Goal: Information Seeking & Learning: Understand process/instructions

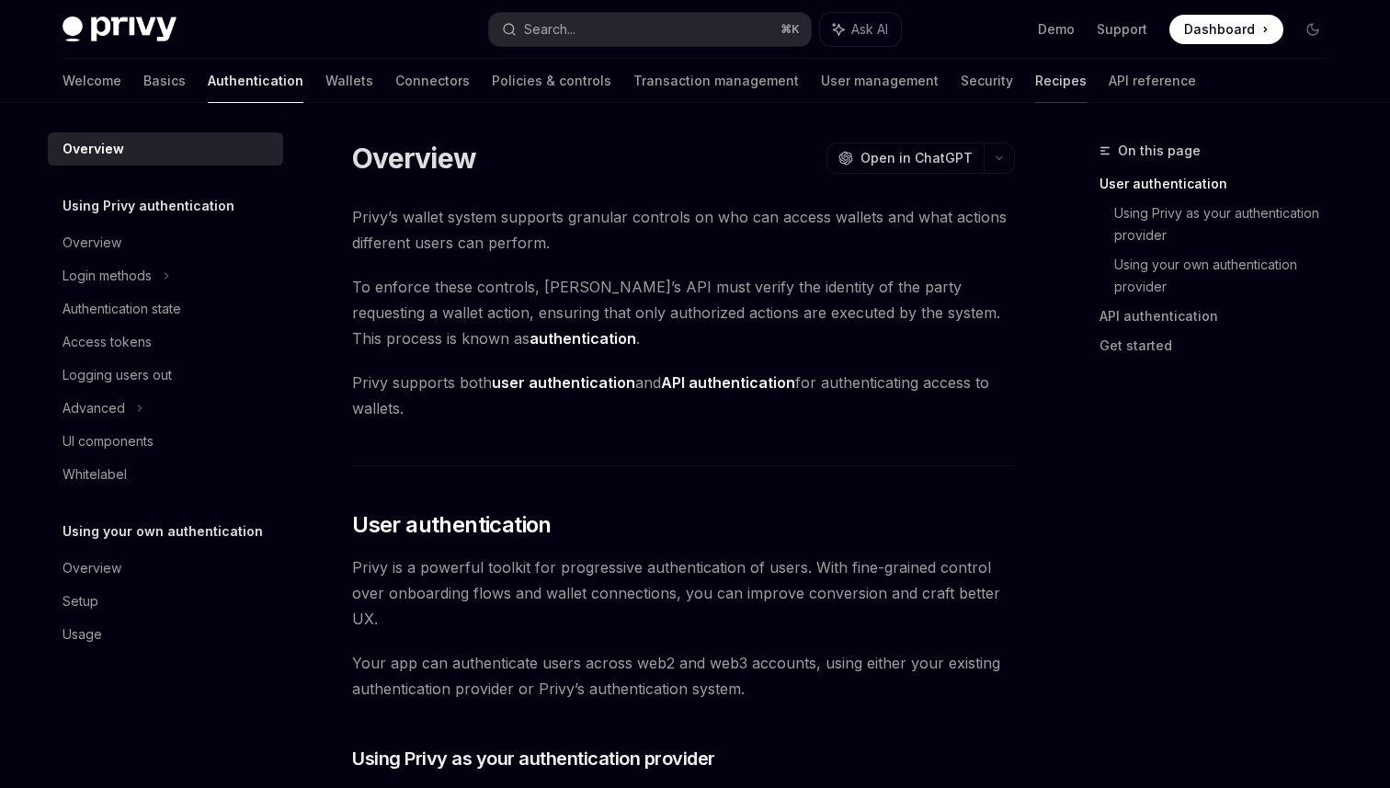
click at [1035, 91] on link "Recipes" at bounding box center [1060, 81] width 51 height 44
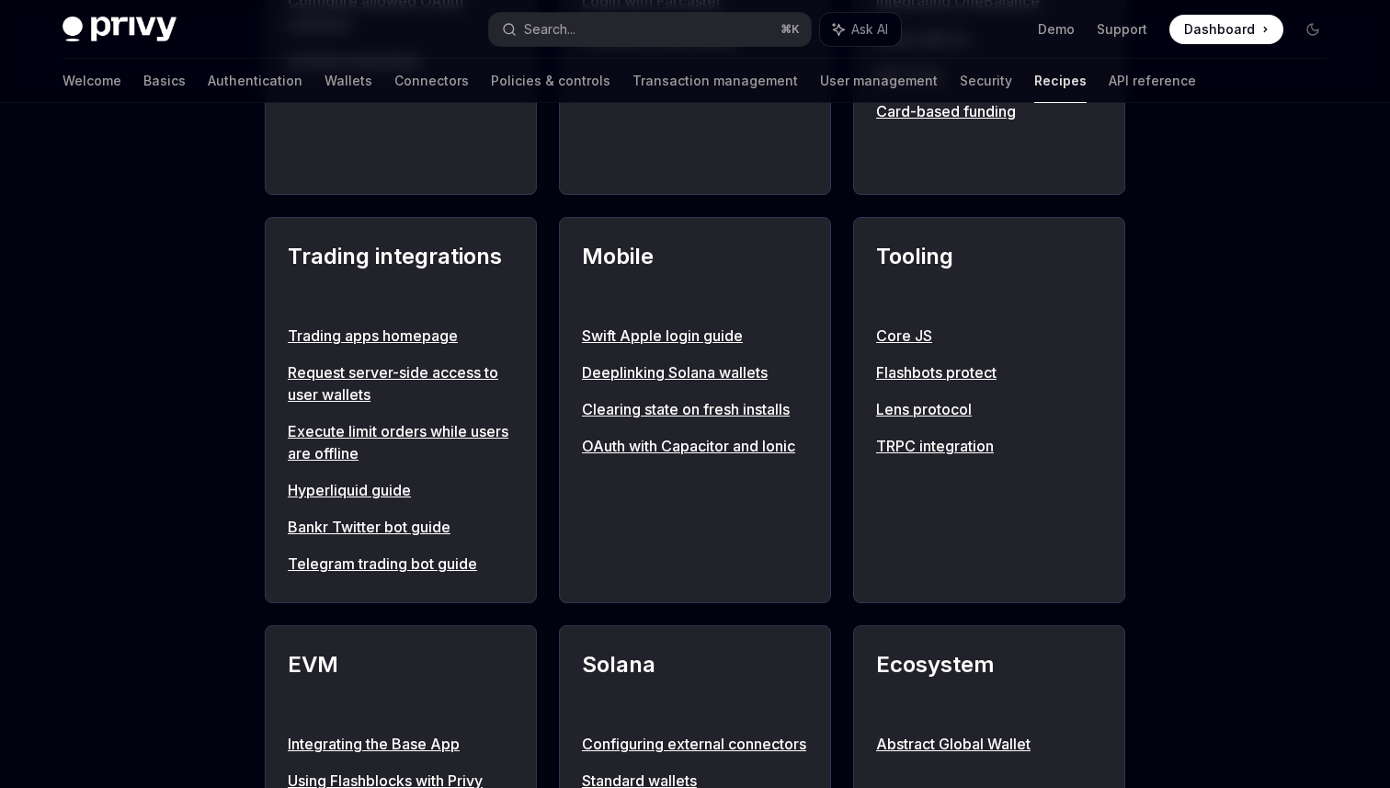
scroll to position [664, 0]
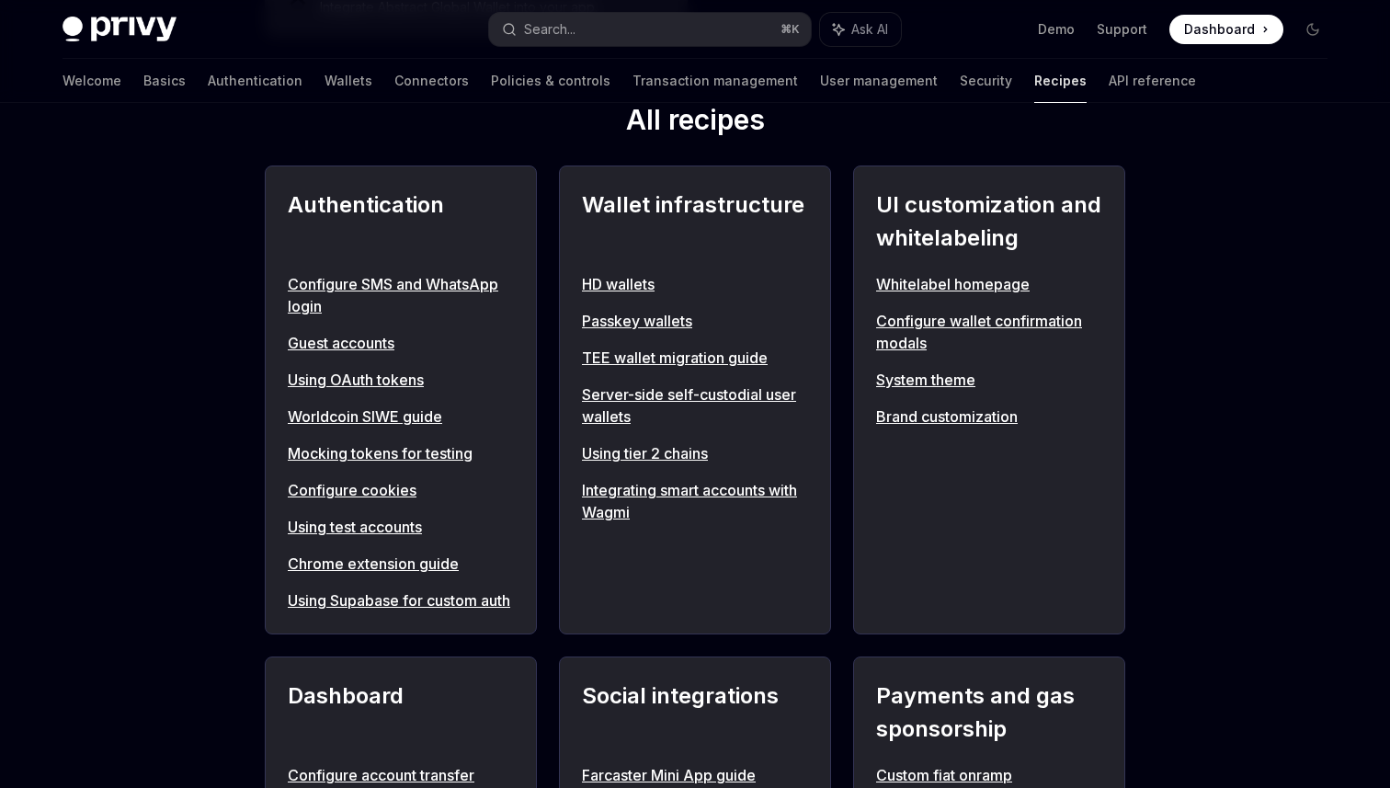
click at [367, 494] on link "Configure cookies" at bounding box center [401, 490] width 226 height 22
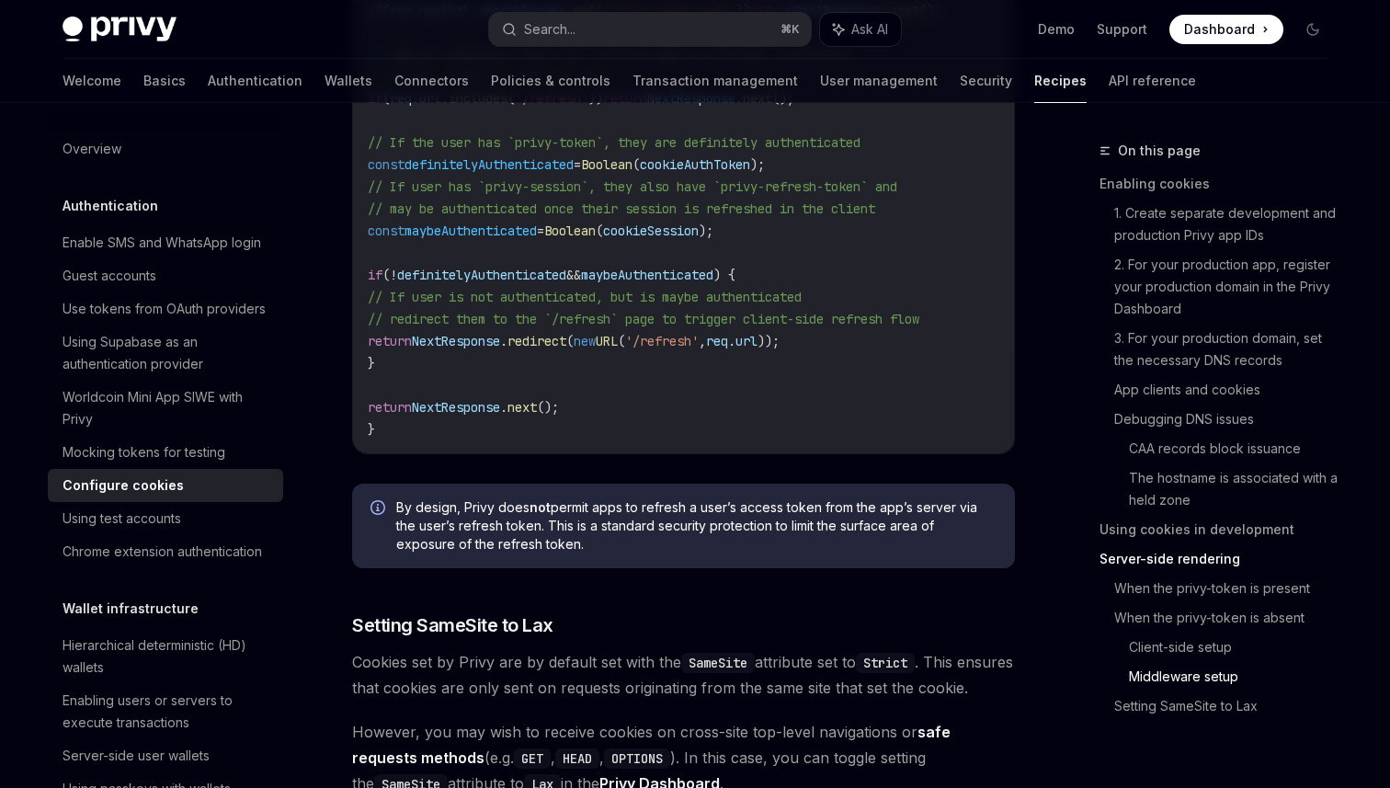
scroll to position [5943, 0]
click at [208, 79] on link "Authentication" at bounding box center [255, 81] width 95 height 44
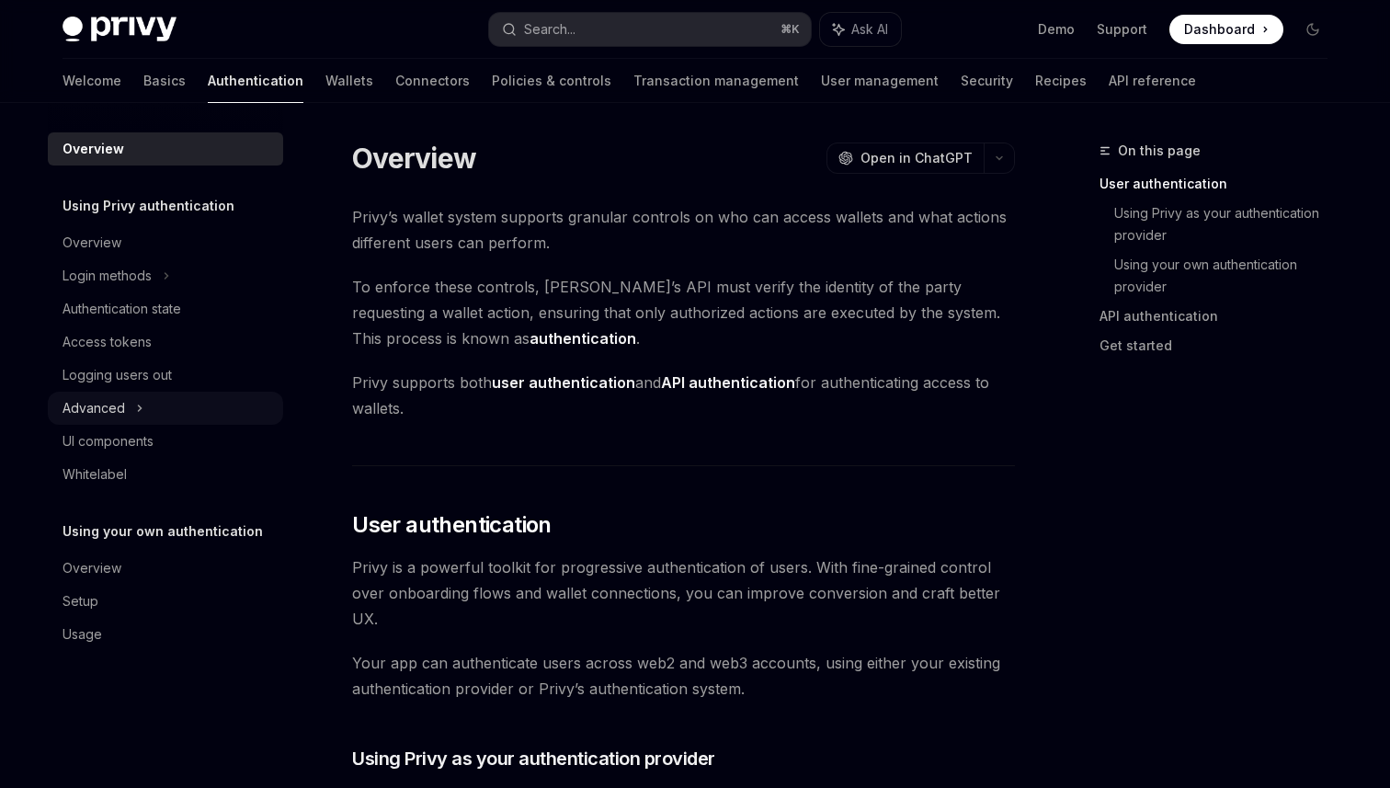
click at [117, 405] on div "Advanced" at bounding box center [94, 408] width 63 height 22
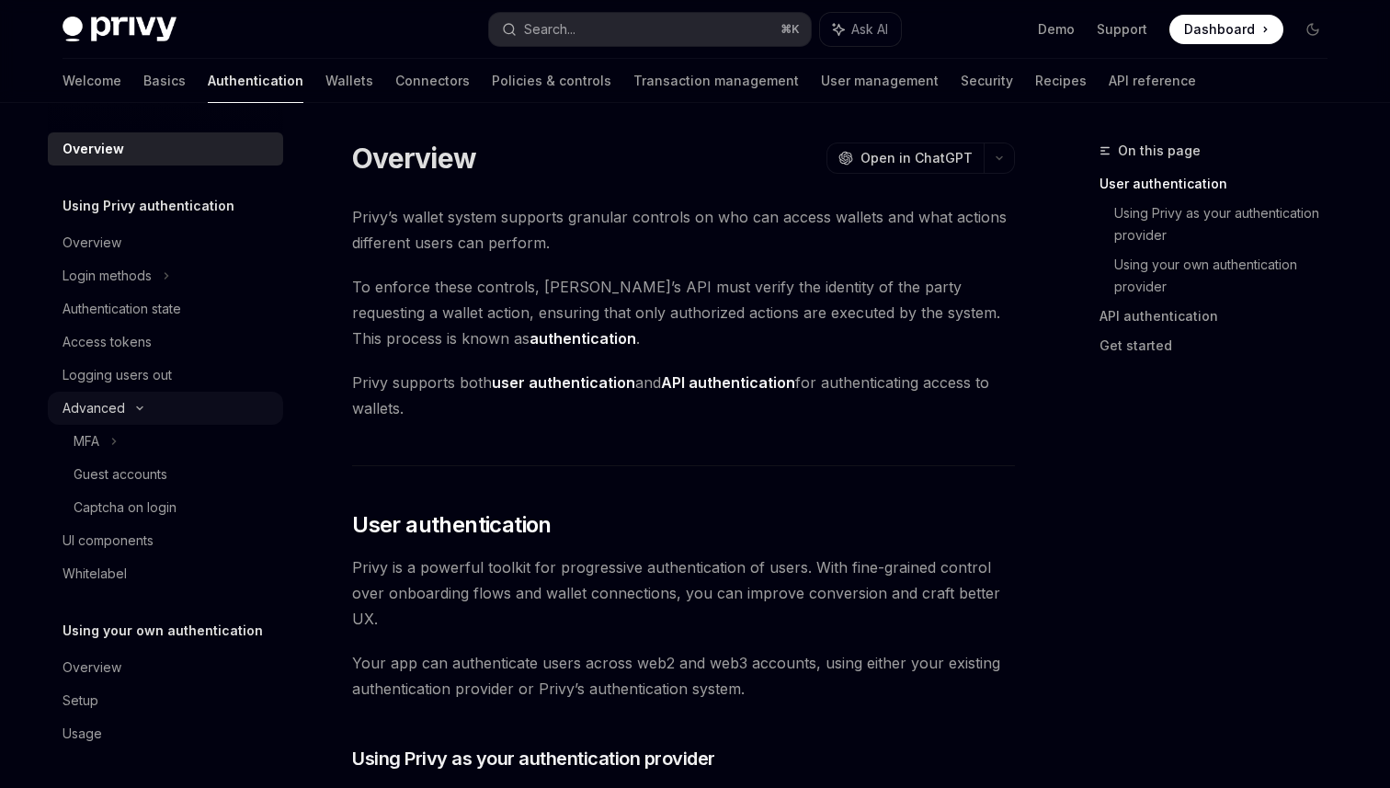
click at [117, 405] on div "Advanced" at bounding box center [94, 408] width 63 height 22
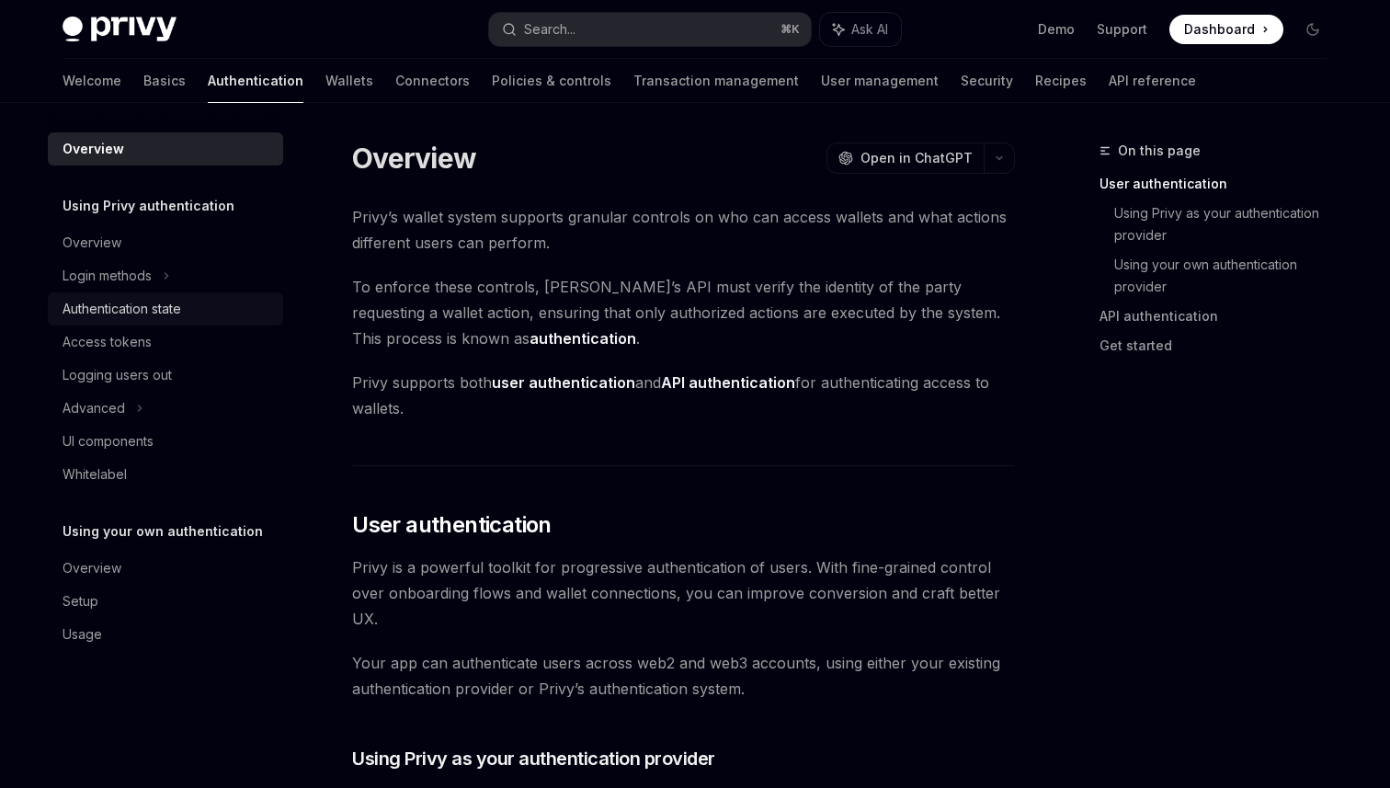
click at [105, 303] on div "Authentication state" at bounding box center [122, 309] width 119 height 22
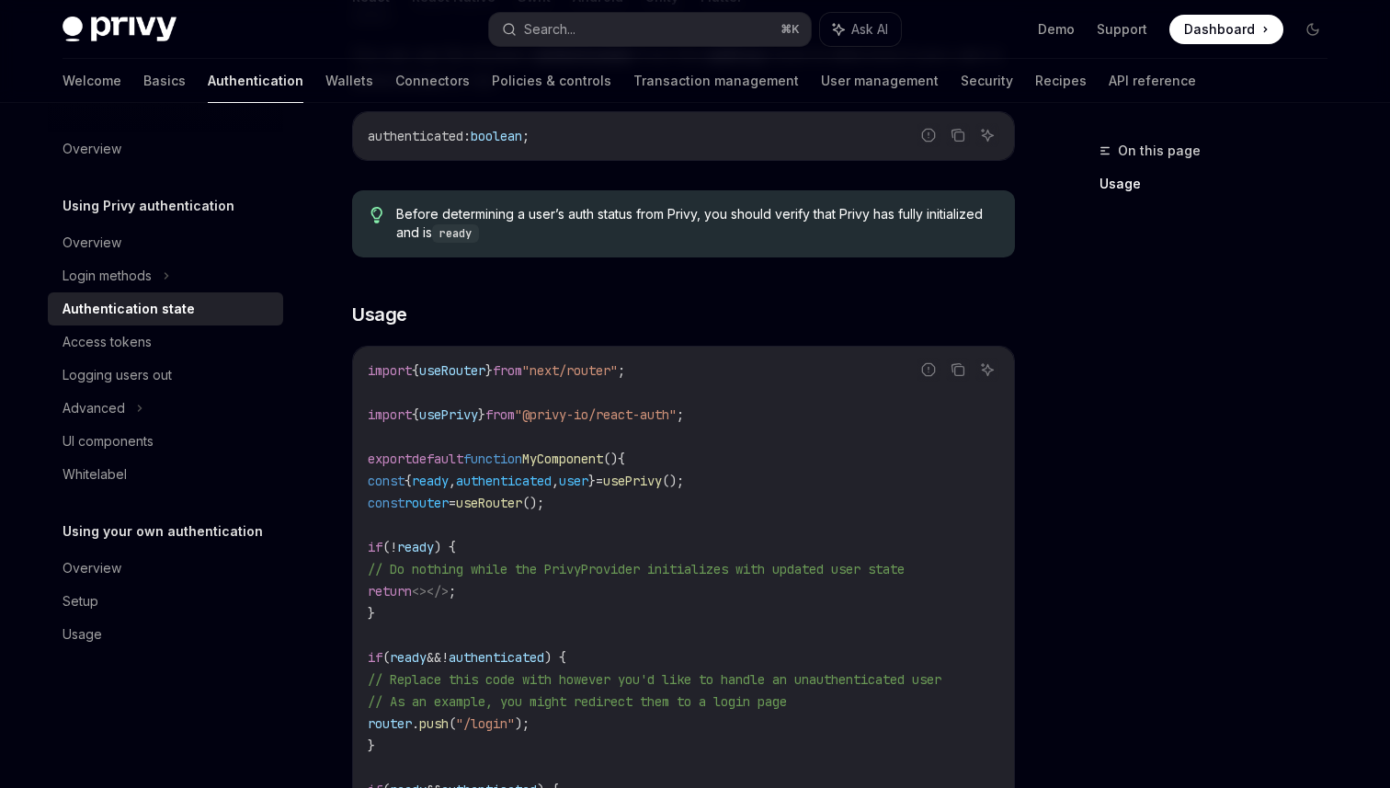
scroll to position [274, 0]
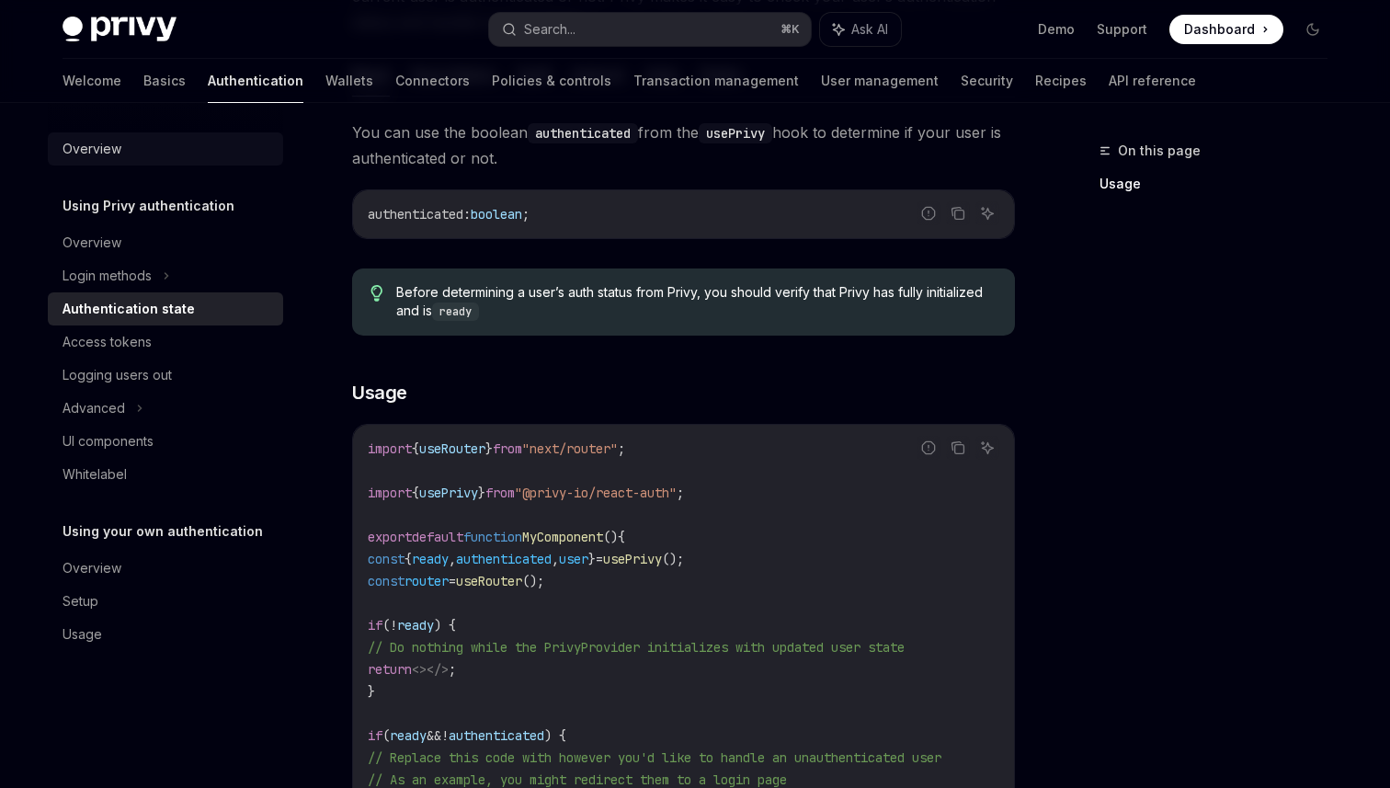
click at [108, 154] on div "Overview" at bounding box center [92, 149] width 59 height 22
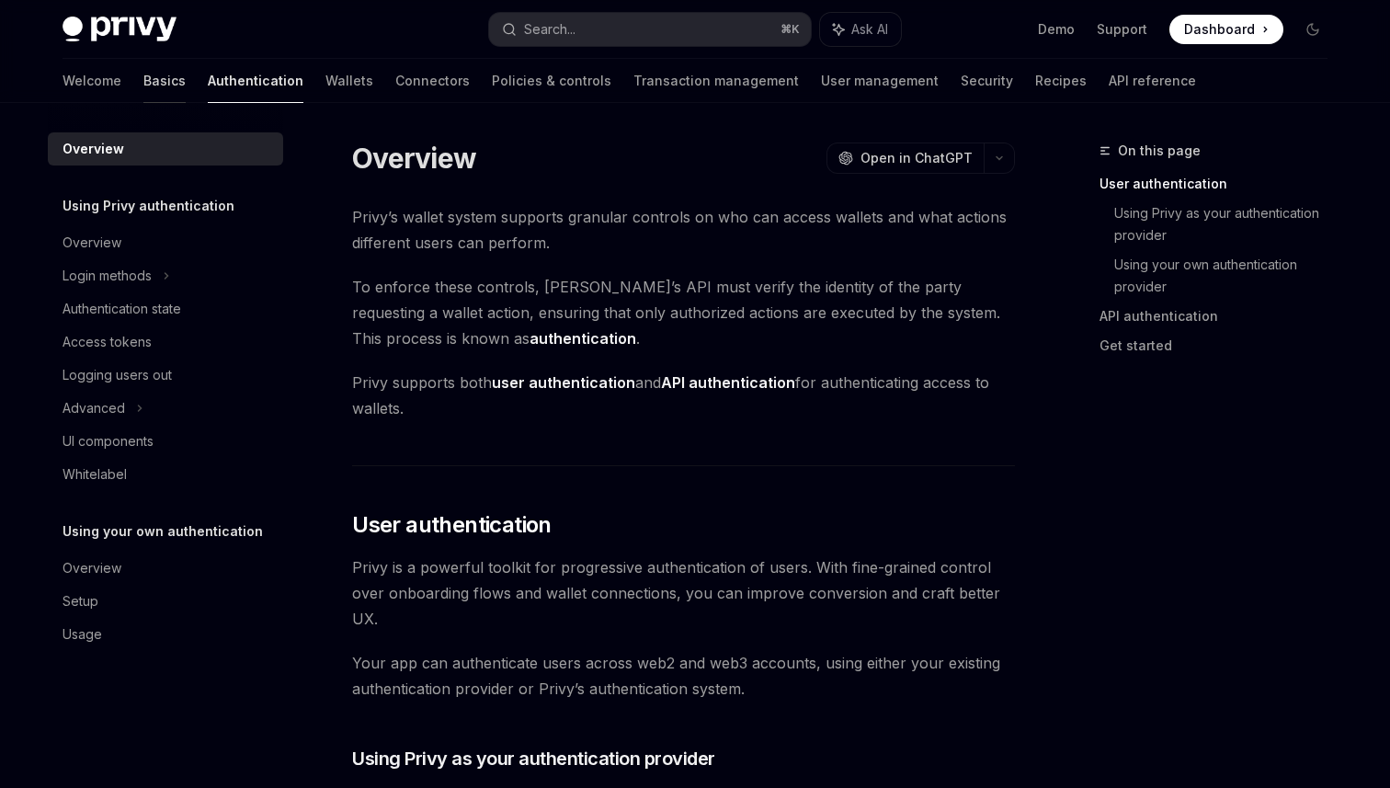
click at [143, 91] on link "Basics" at bounding box center [164, 81] width 42 height 44
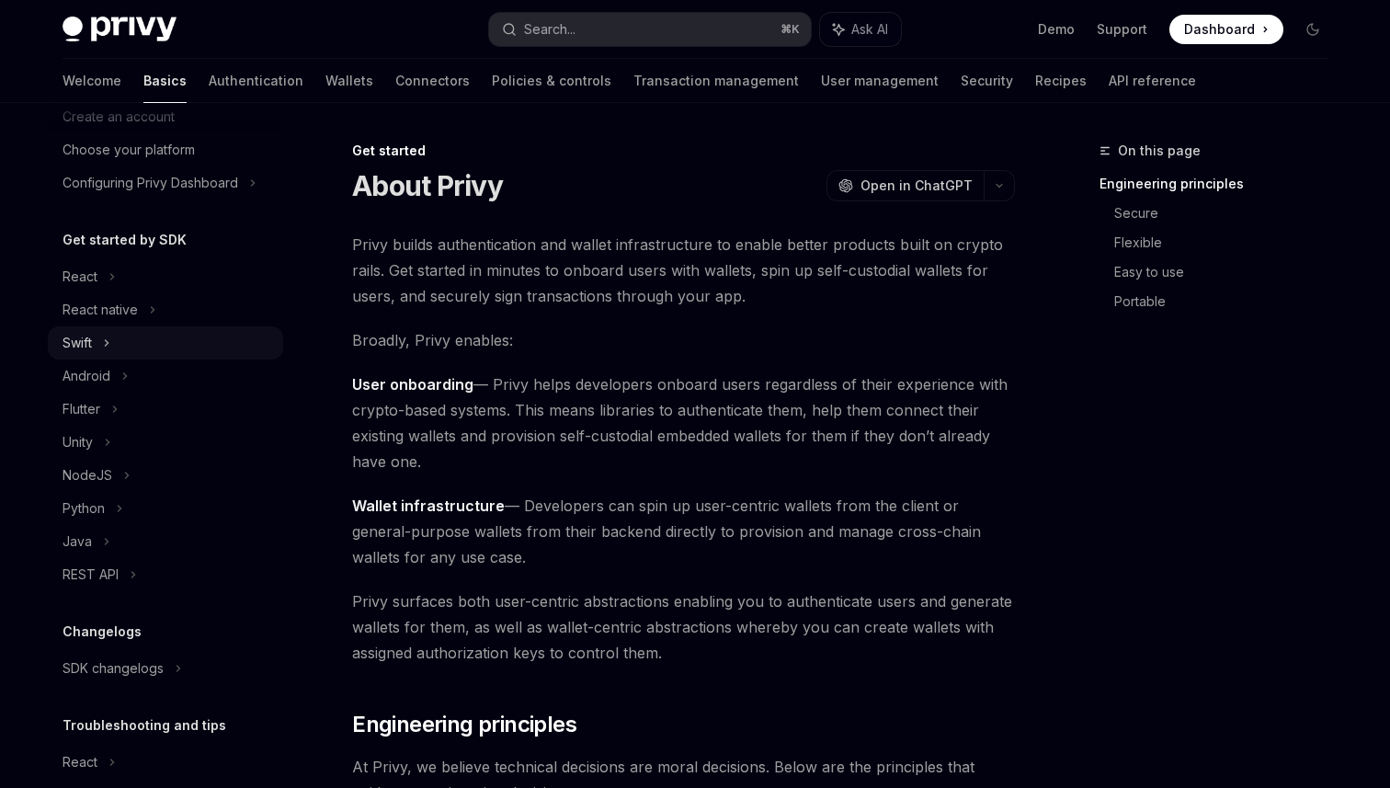
scroll to position [111, 0]
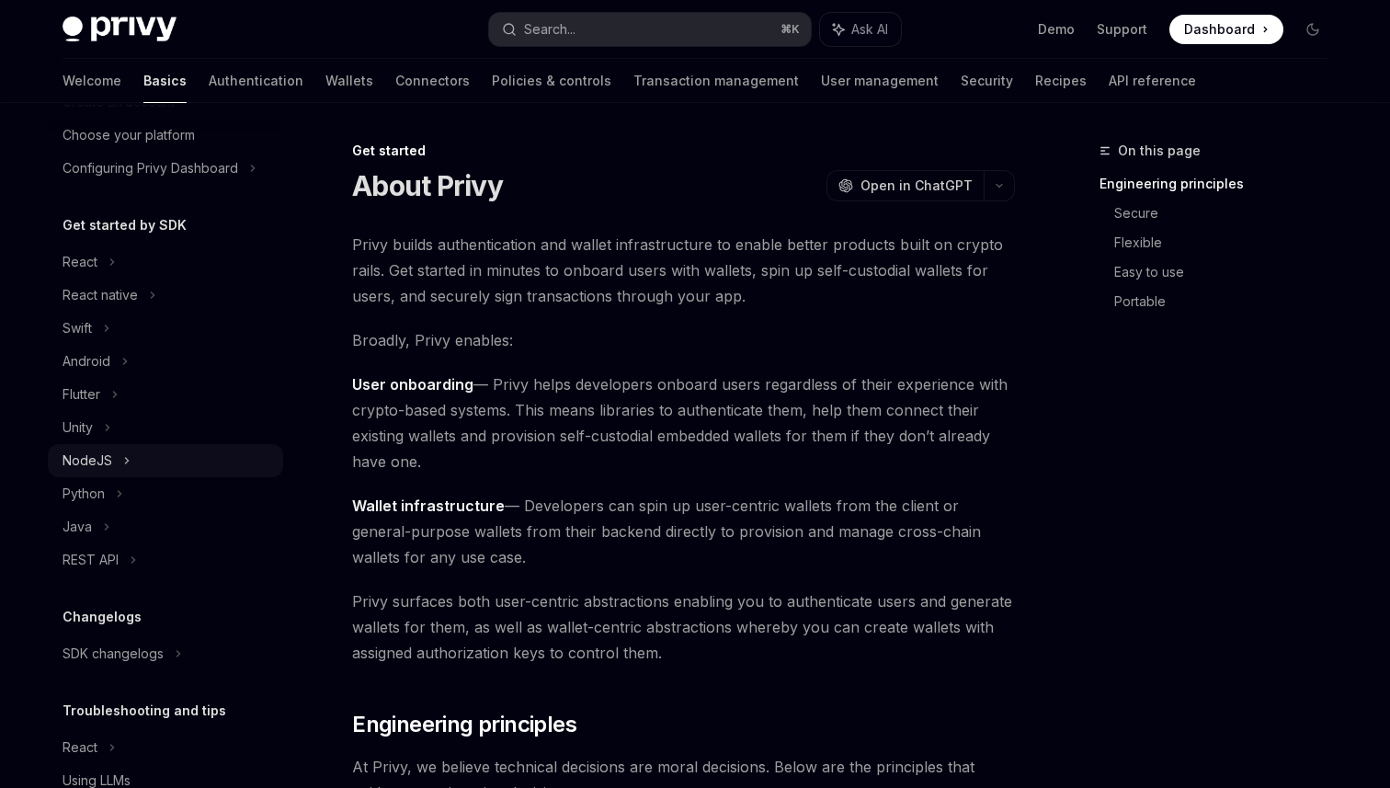
click at [109, 450] on div "NodeJS" at bounding box center [88, 461] width 50 height 22
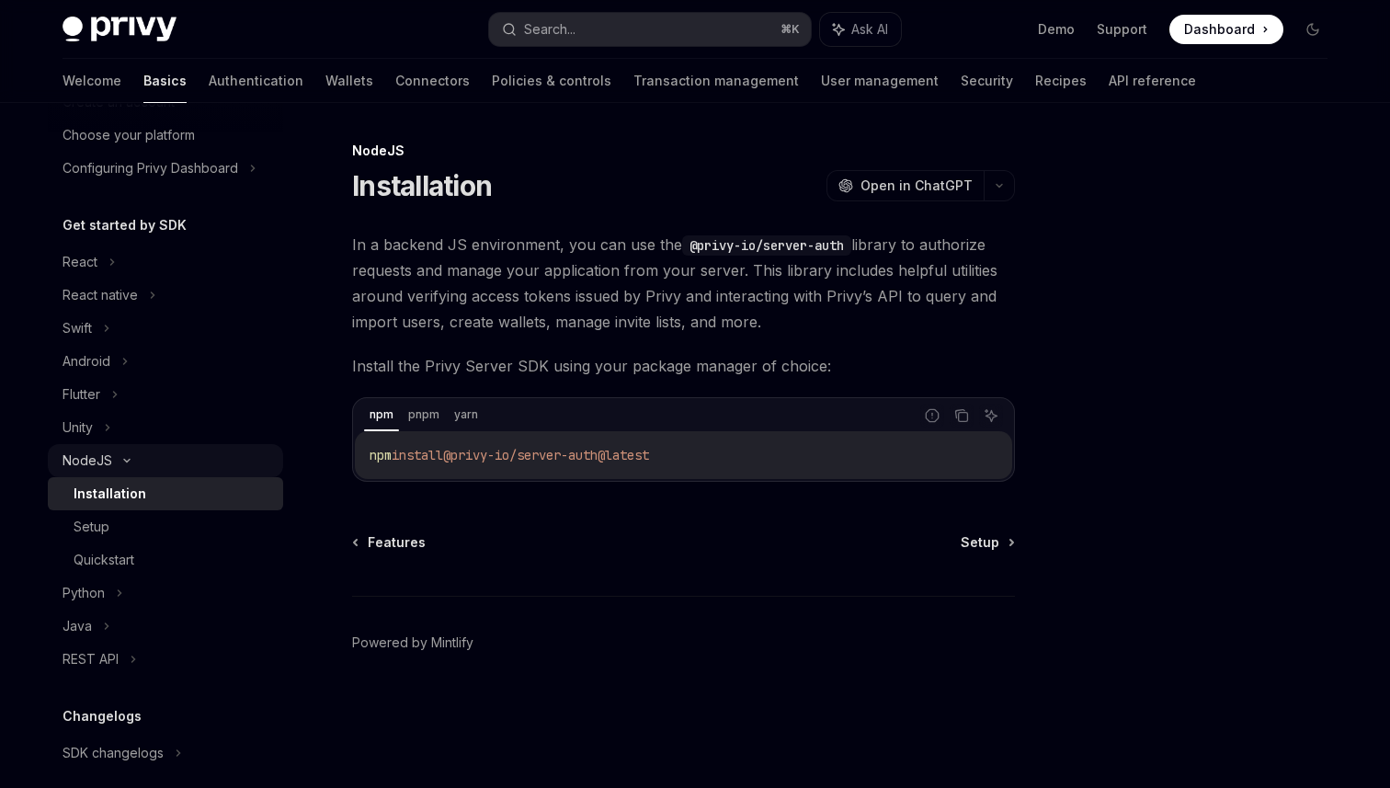
type textarea "*"
click at [959, 416] on icon "Copy the contents from the code block" at bounding box center [961, 415] width 15 height 15
click at [1035, 91] on link "Recipes" at bounding box center [1060, 81] width 51 height 44
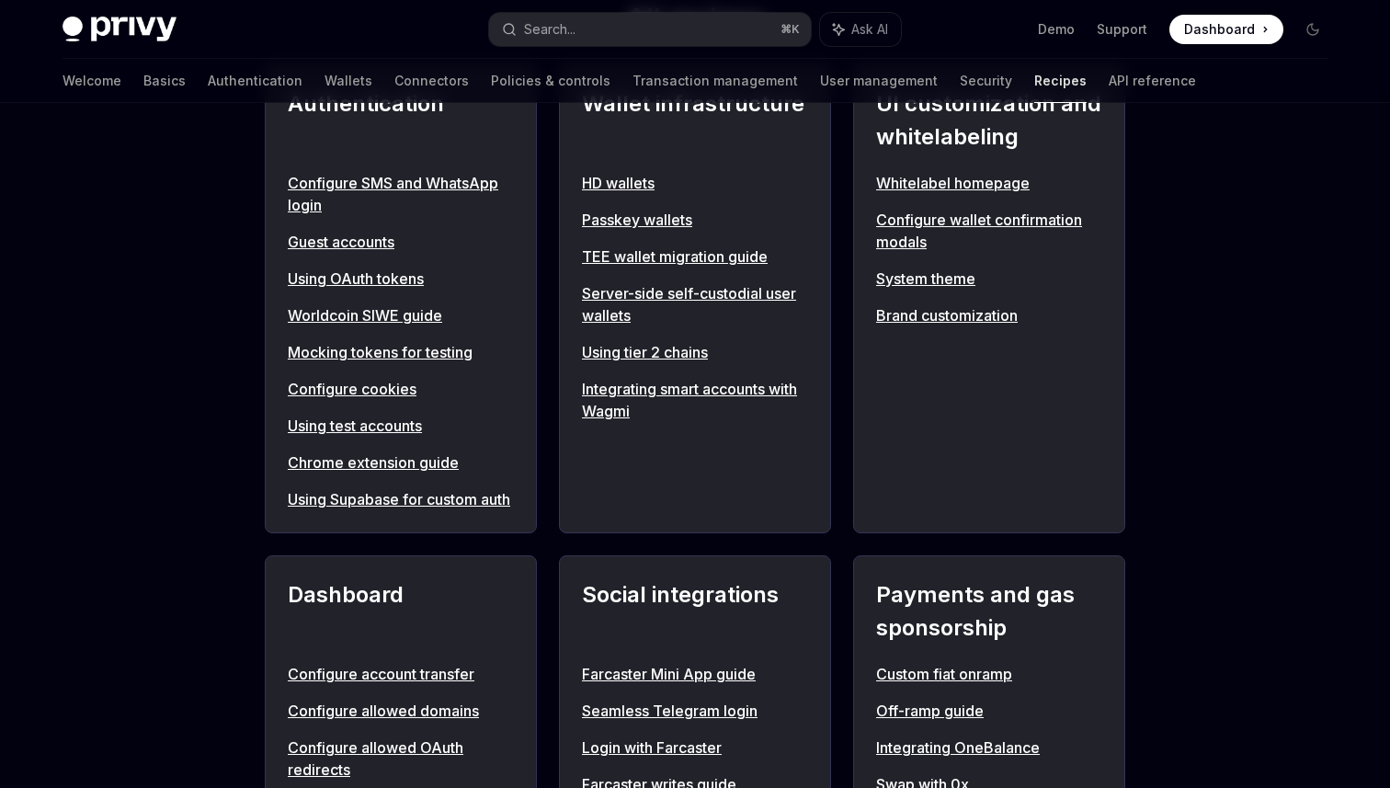
scroll to position [784, 0]
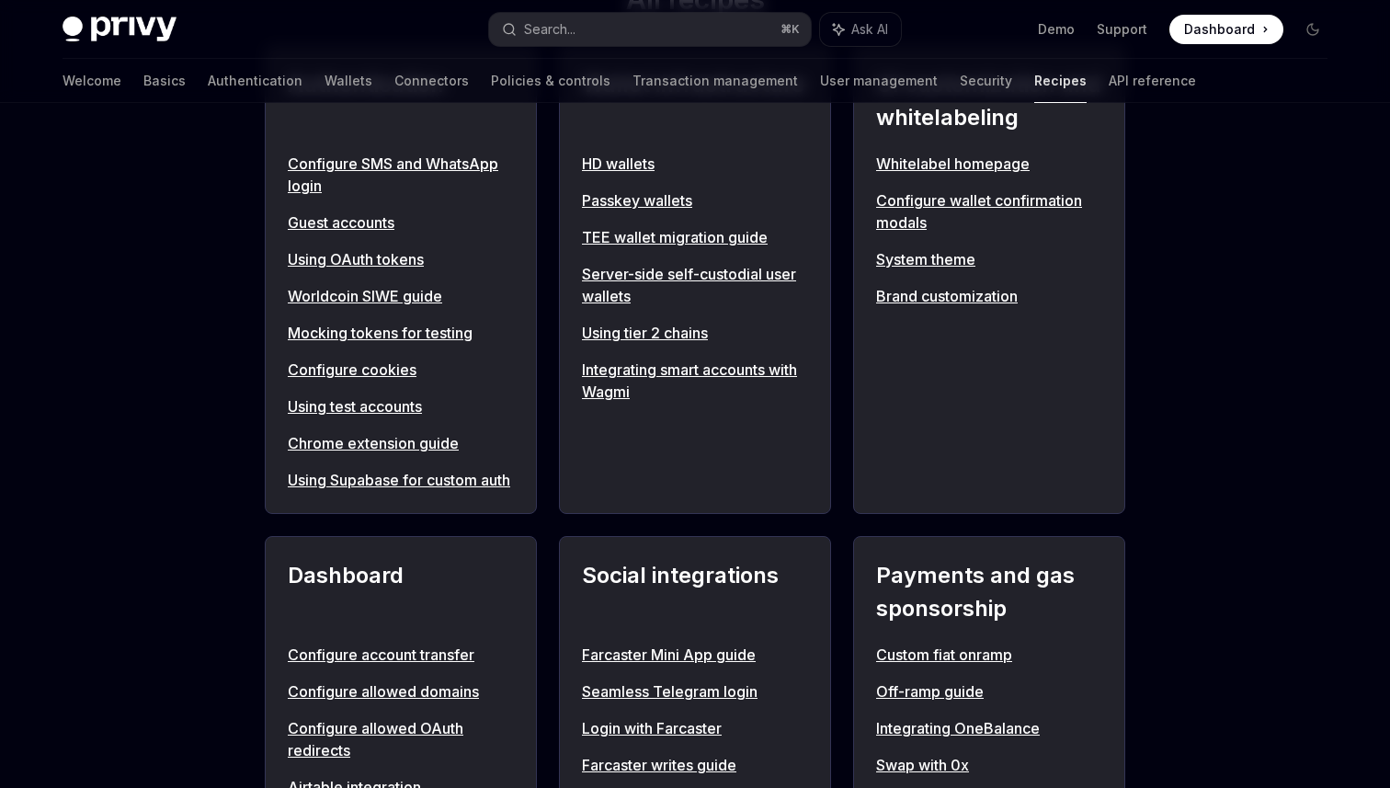
click at [362, 368] on link "Configure cookies" at bounding box center [401, 370] width 226 height 22
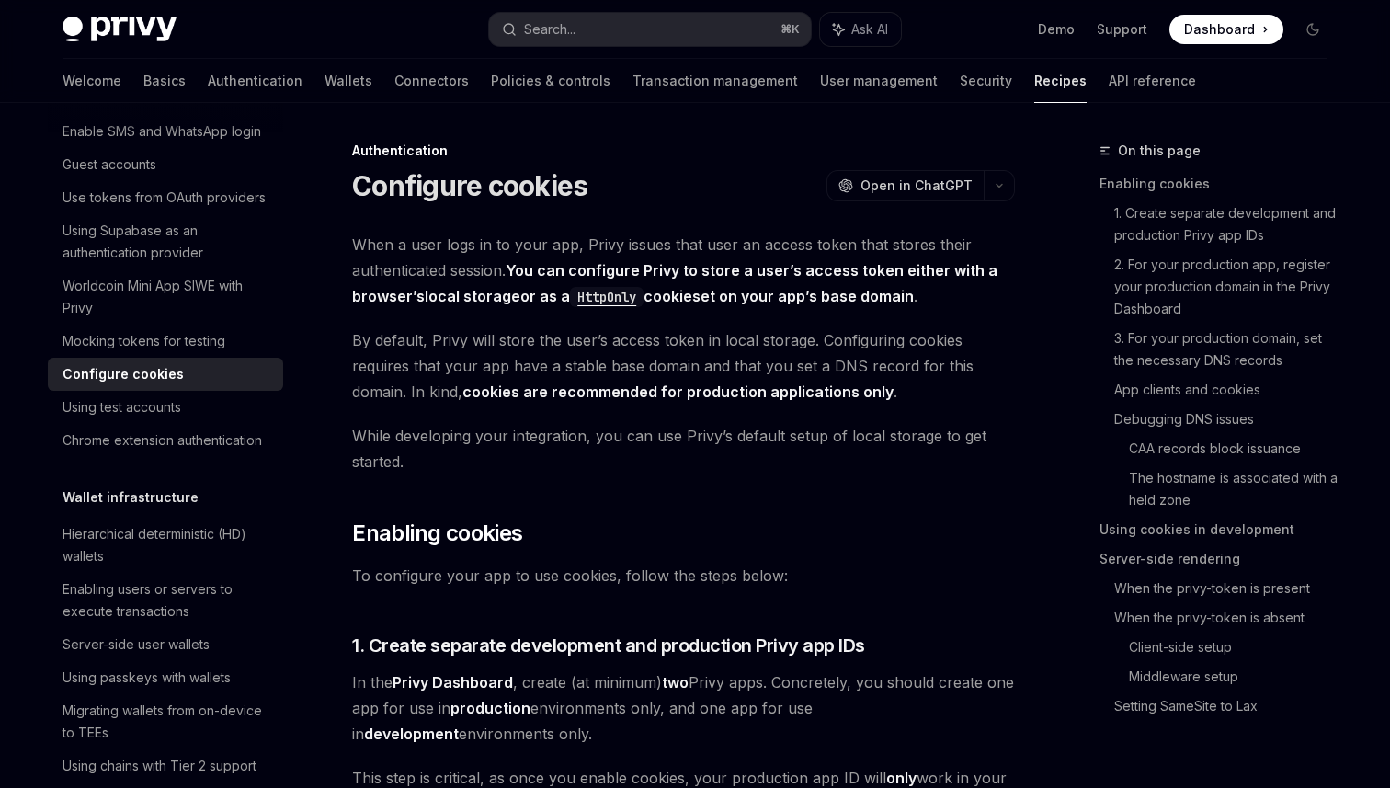
type textarea "*"
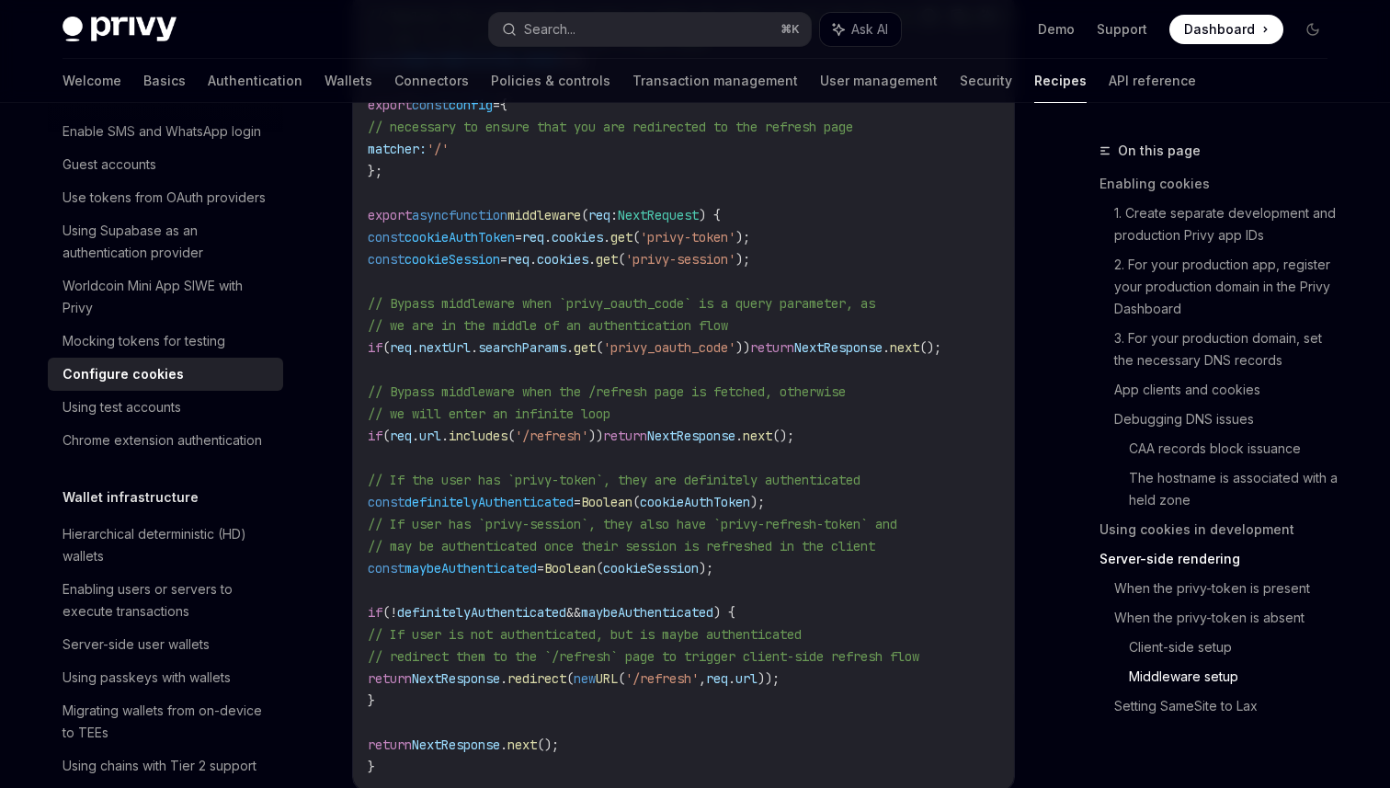
scroll to position [5592, 0]
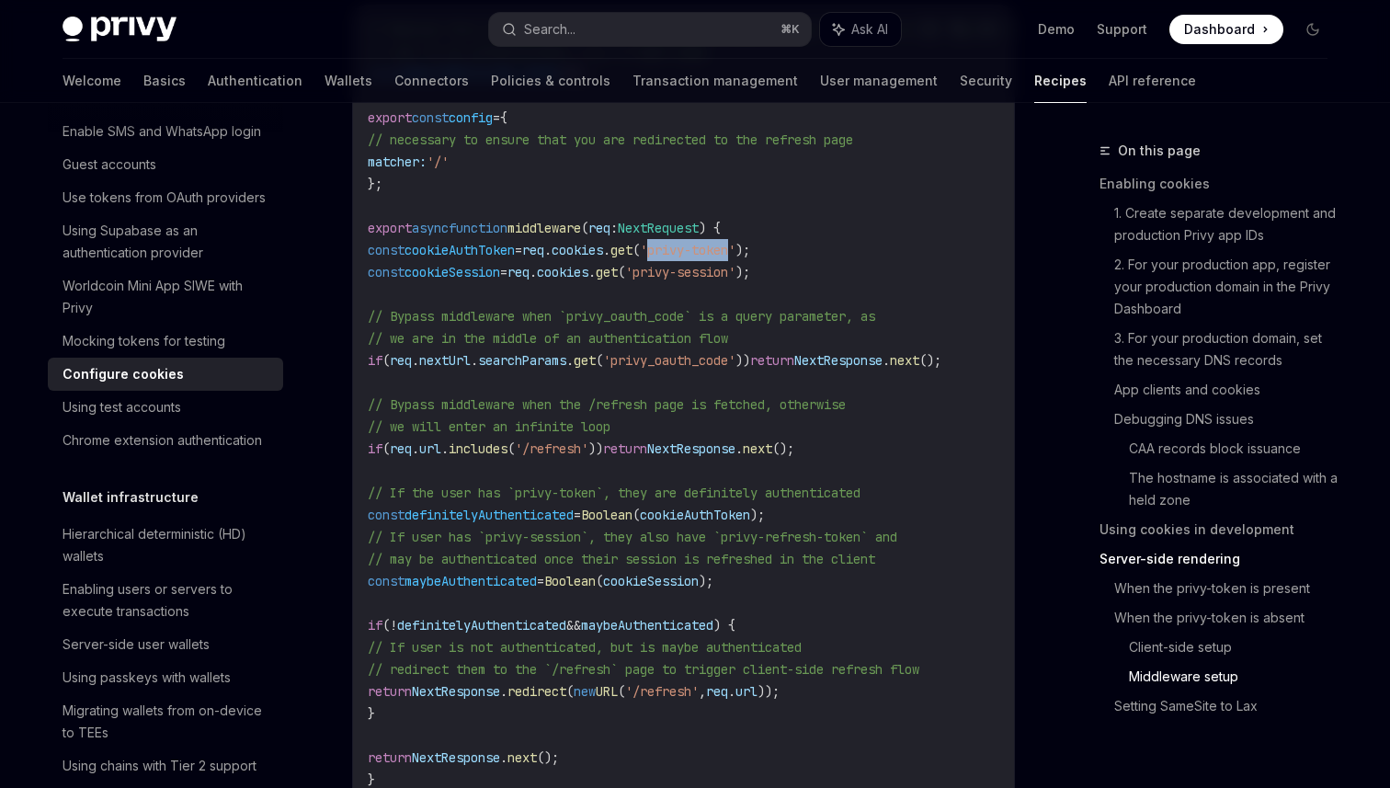
drag, startPoint x: 698, startPoint y: 252, endPoint x: 783, endPoint y: 251, distance: 84.6
click at [736, 251] on span "'privy-token'" at bounding box center [688, 250] width 96 height 17
copy span "privy-token"
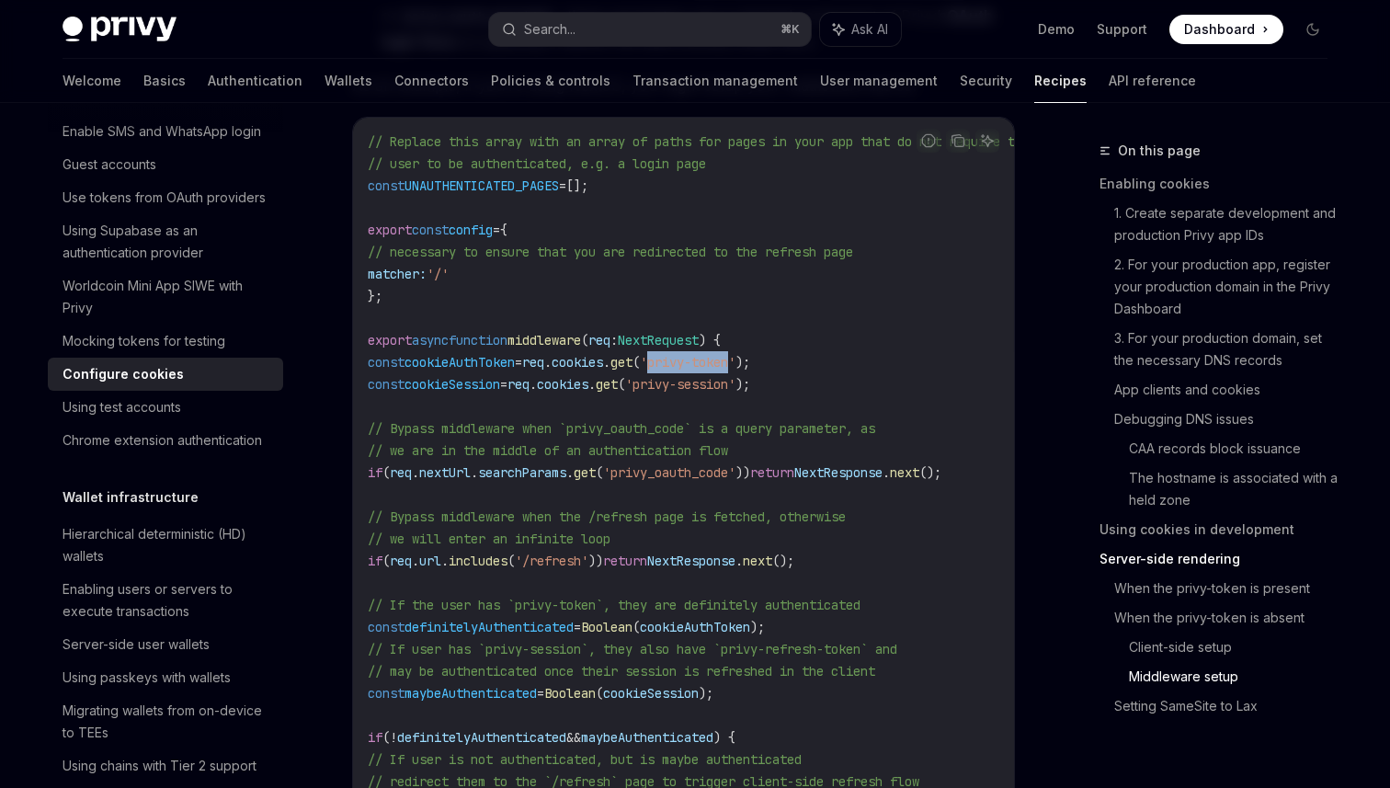
scroll to position [5470, 0]
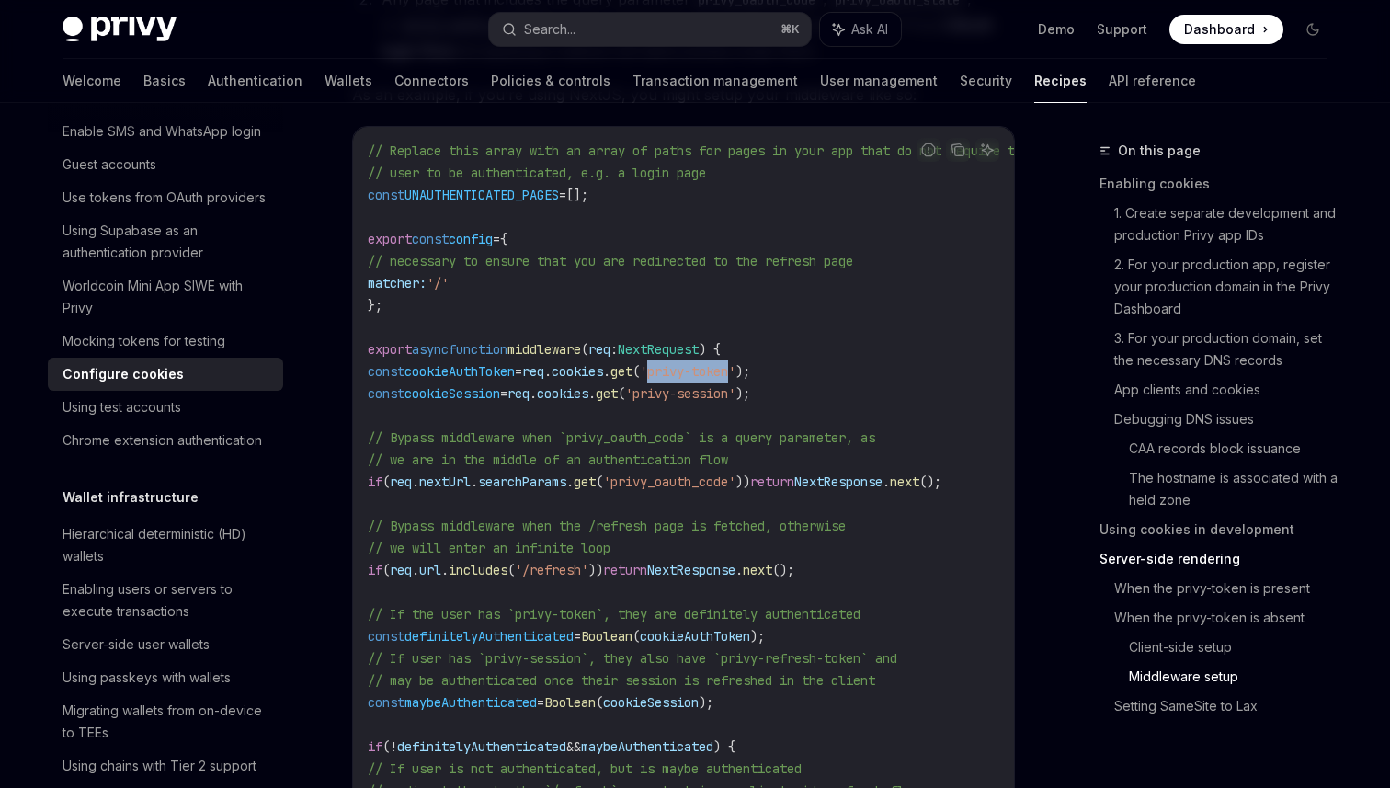
drag, startPoint x: 413, startPoint y: 198, endPoint x: 576, endPoint y: 200, distance: 162.8
click at [576, 200] on span "const UNAUTHENTICATED_PAGES = [];" at bounding box center [478, 195] width 221 height 17
copy span "UNAUTHENTICATED_PAGES"
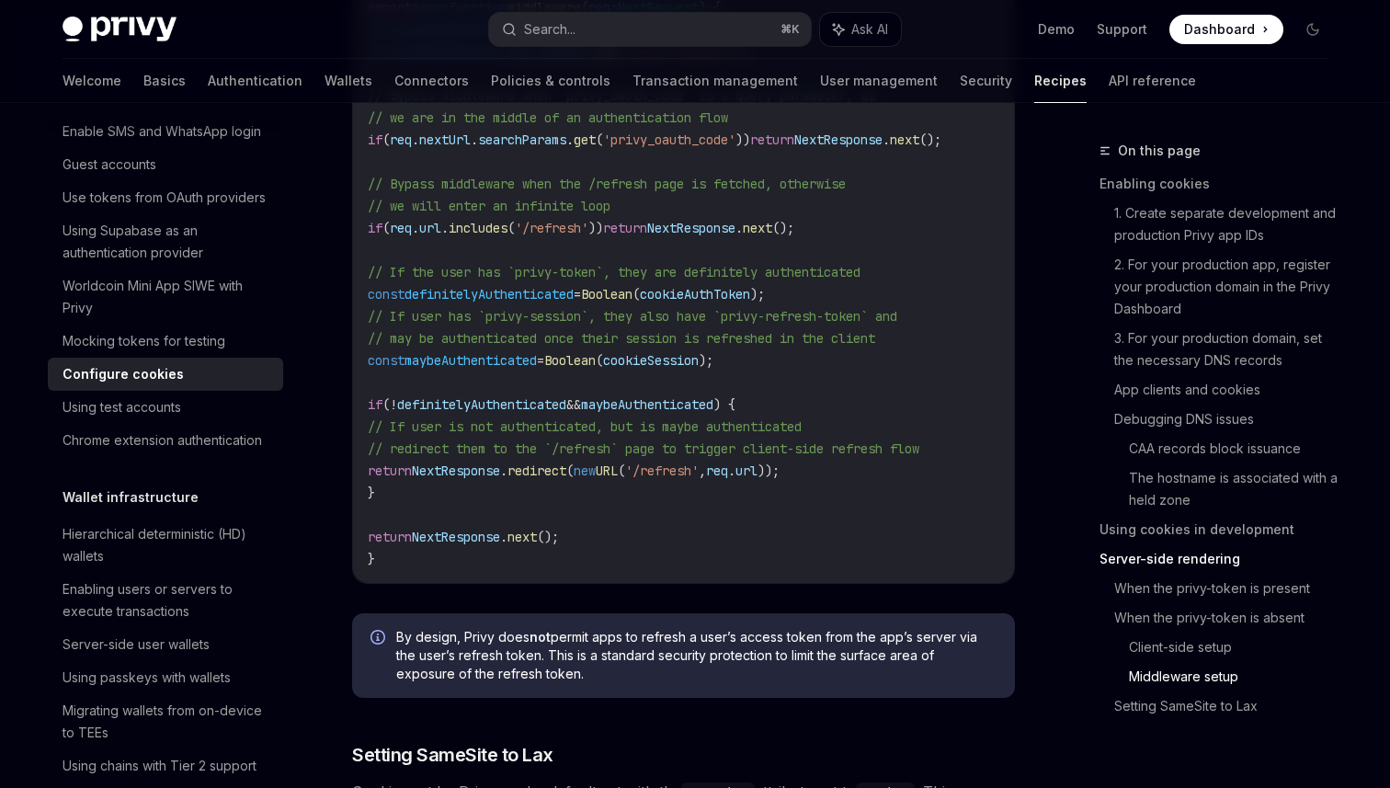
scroll to position [5813, 0]
click at [582, 29] on button "Search... ⌘ K" at bounding box center [650, 29] width 322 height 33
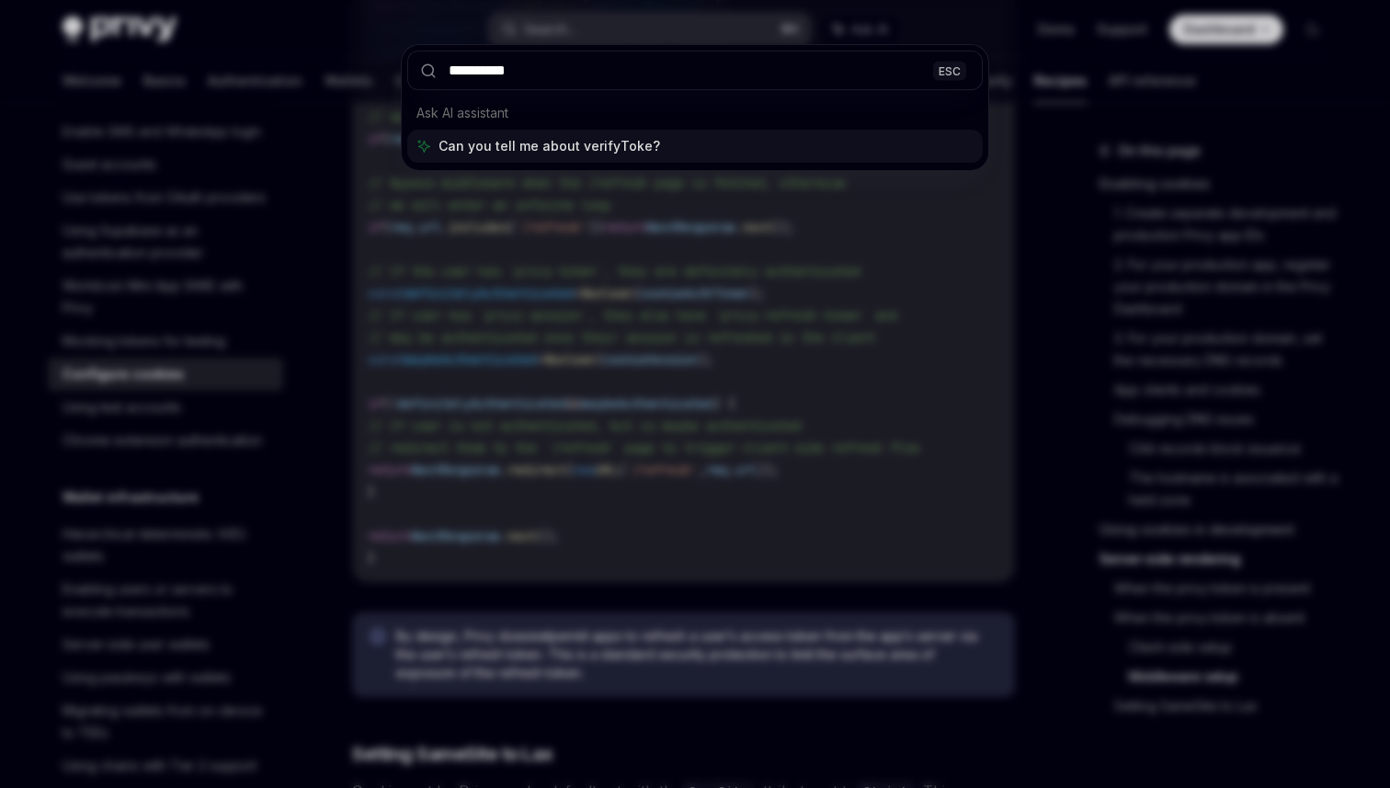
type input "**********"
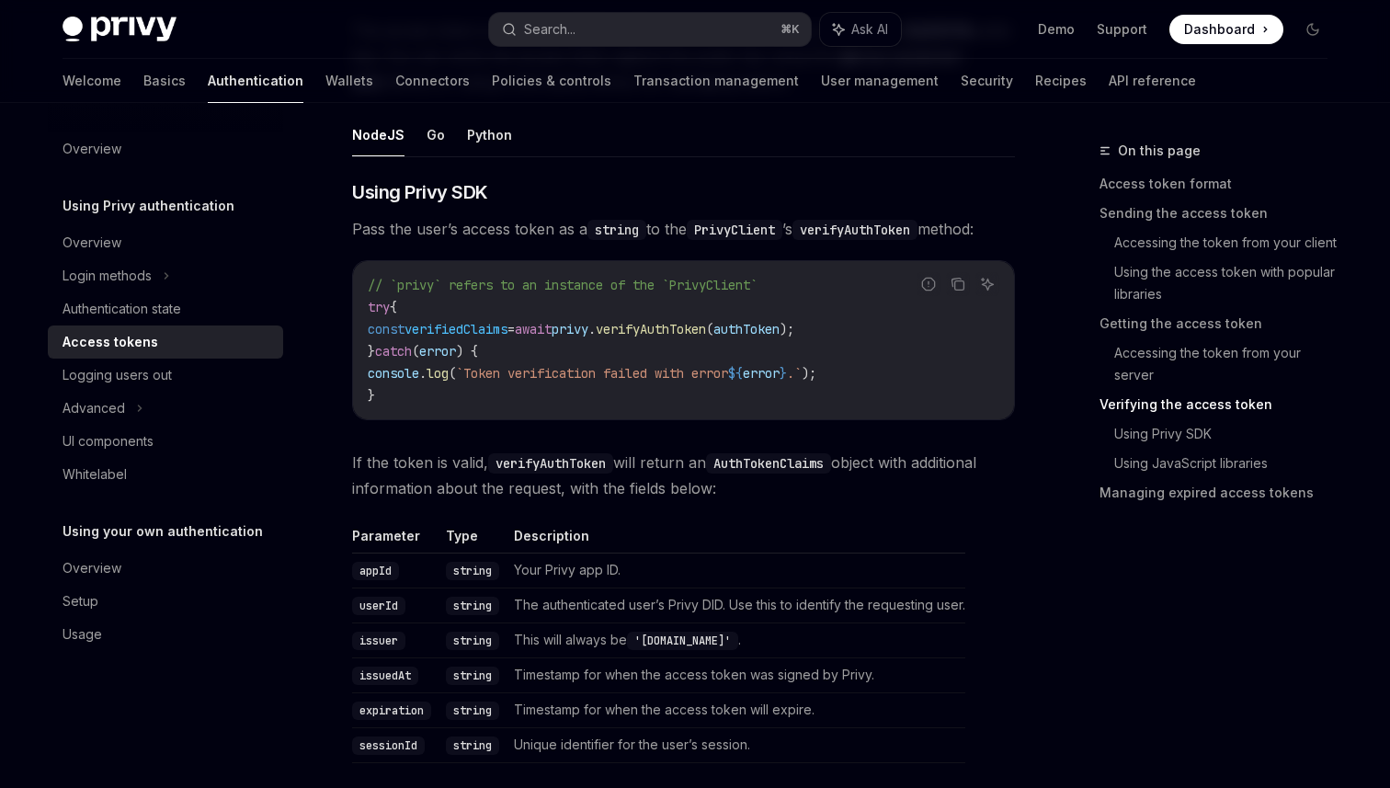
scroll to position [2859, 0]
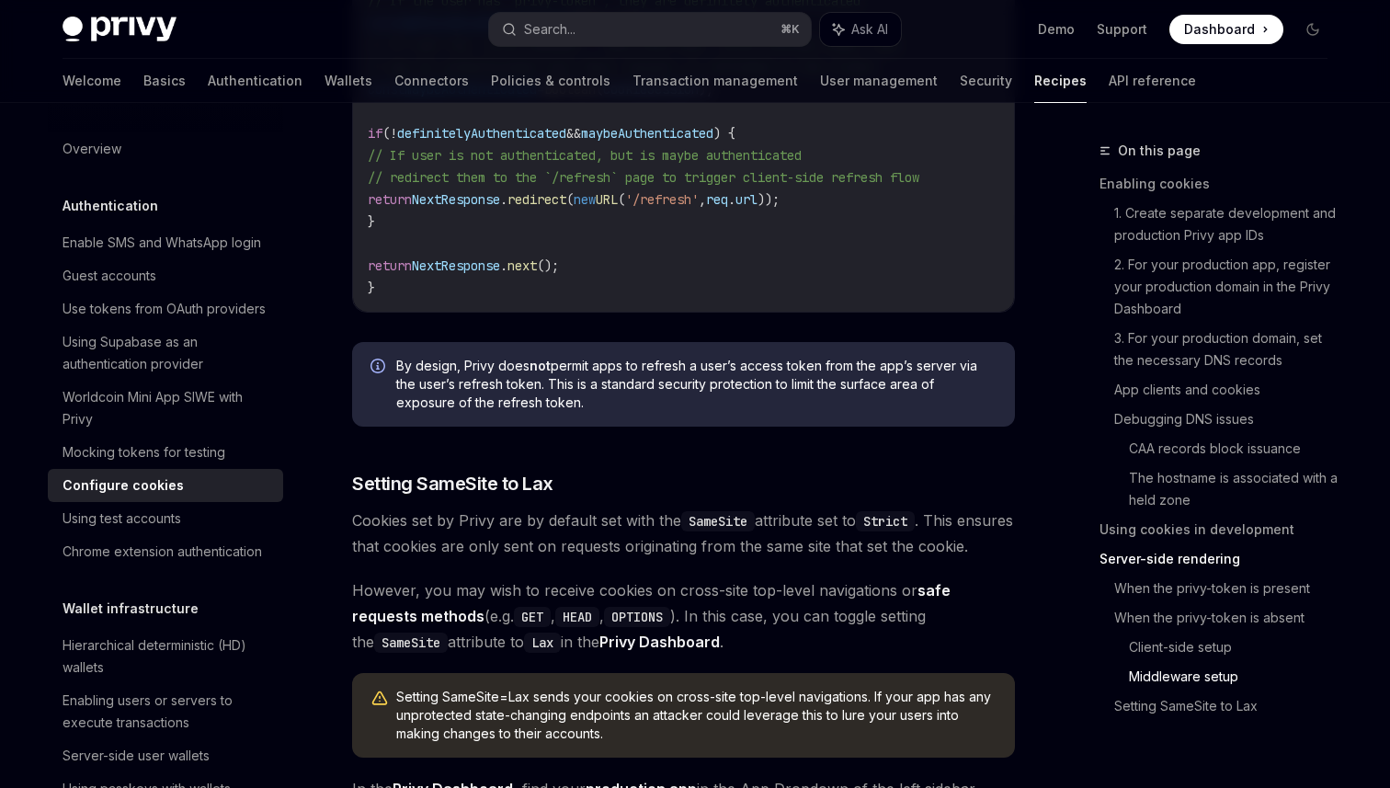
scroll to position [5961, 0]
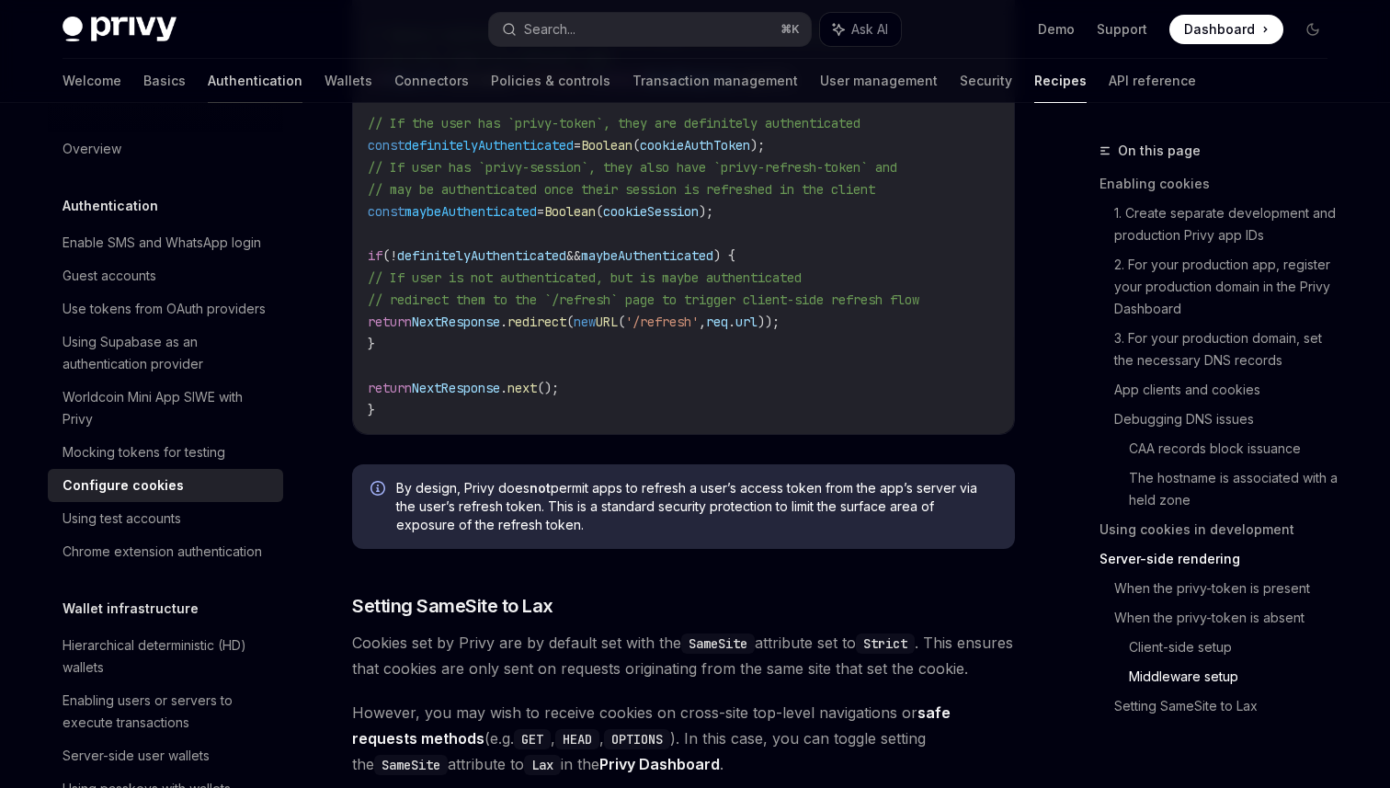
click at [208, 67] on link "Authentication" at bounding box center [255, 81] width 95 height 44
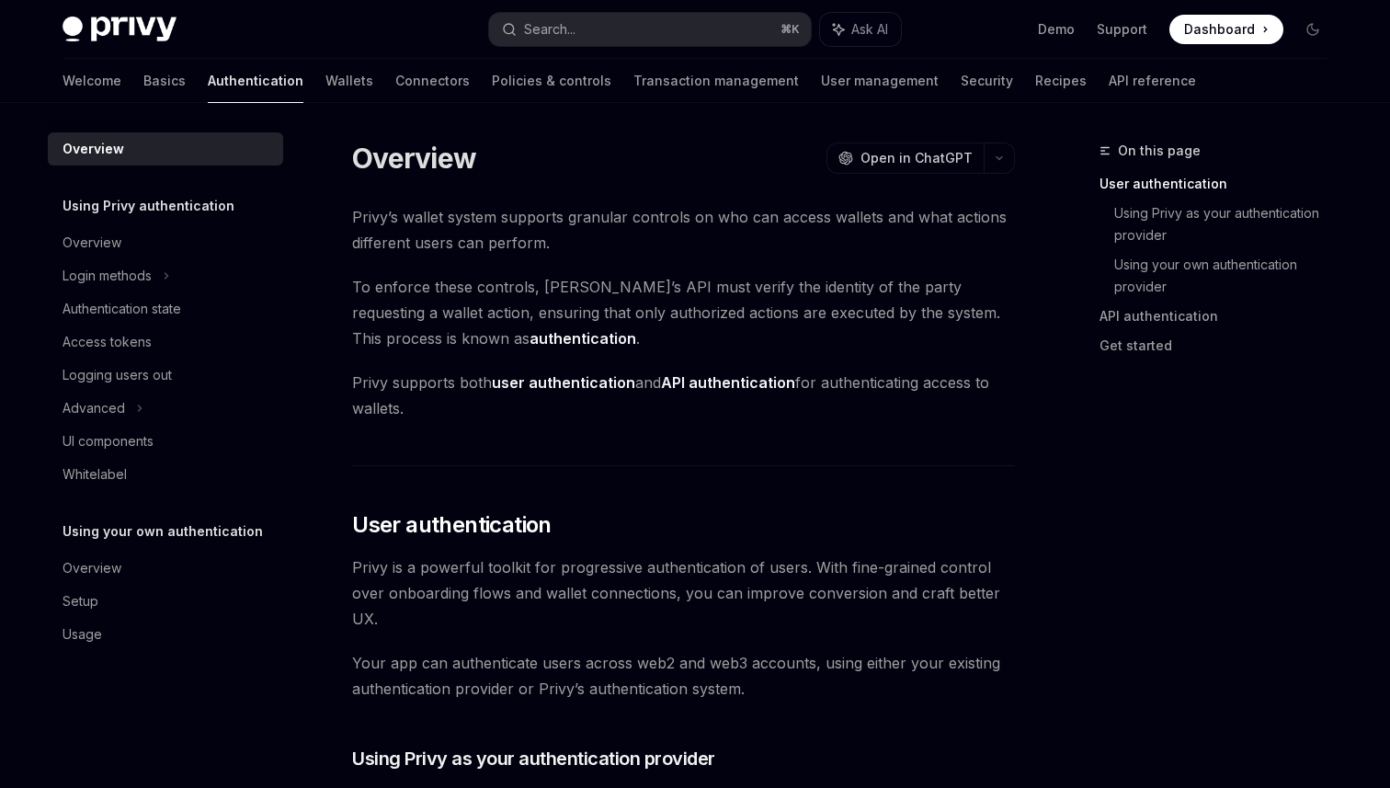
click at [981, 97] on div "Welcome Basics Authentication Wallets Connectors Policies & controls Transactio…" at bounding box center [630, 81] width 1134 height 44
click at [1109, 91] on link "API reference" at bounding box center [1152, 81] width 87 height 44
click at [138, 211] on h5 "Using Privy authentication" at bounding box center [149, 206] width 172 height 22
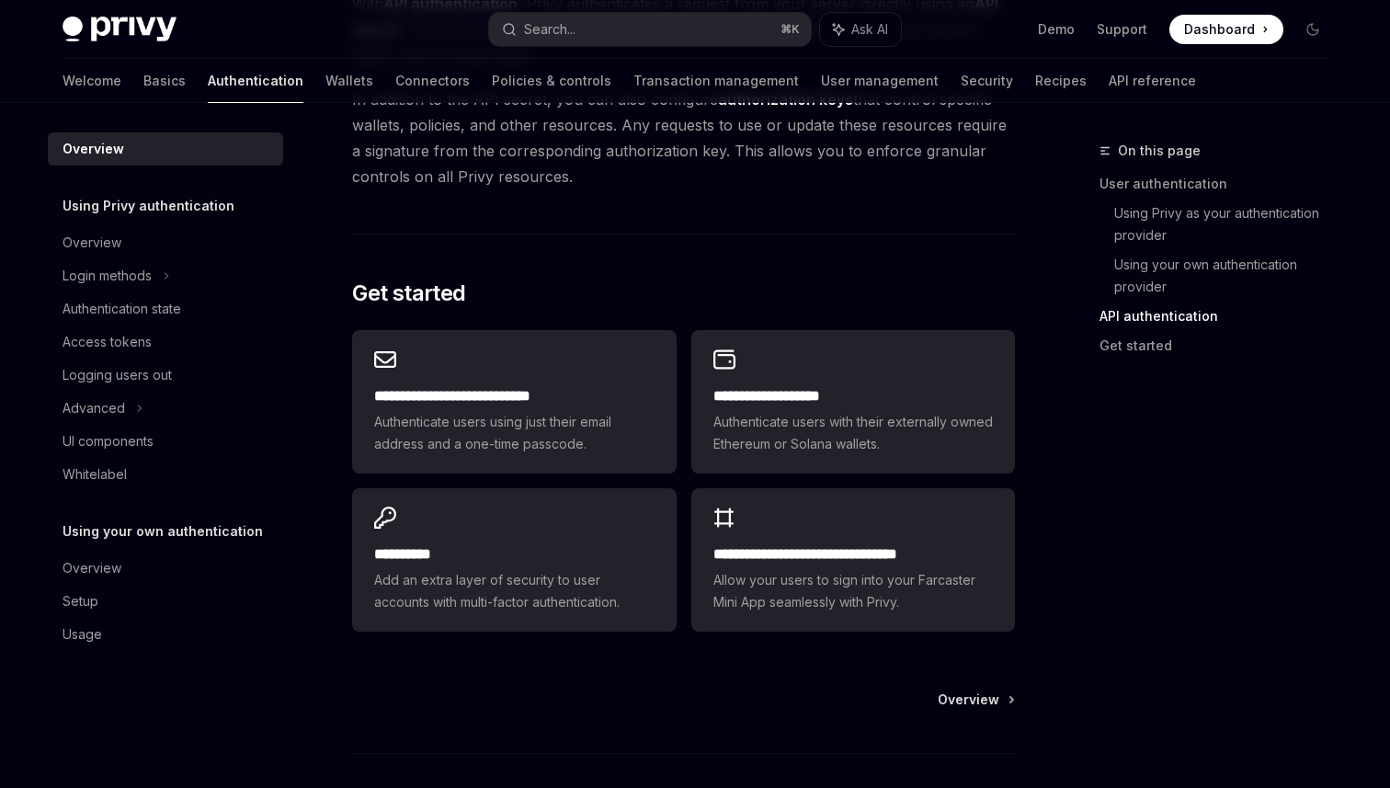
scroll to position [1403, 0]
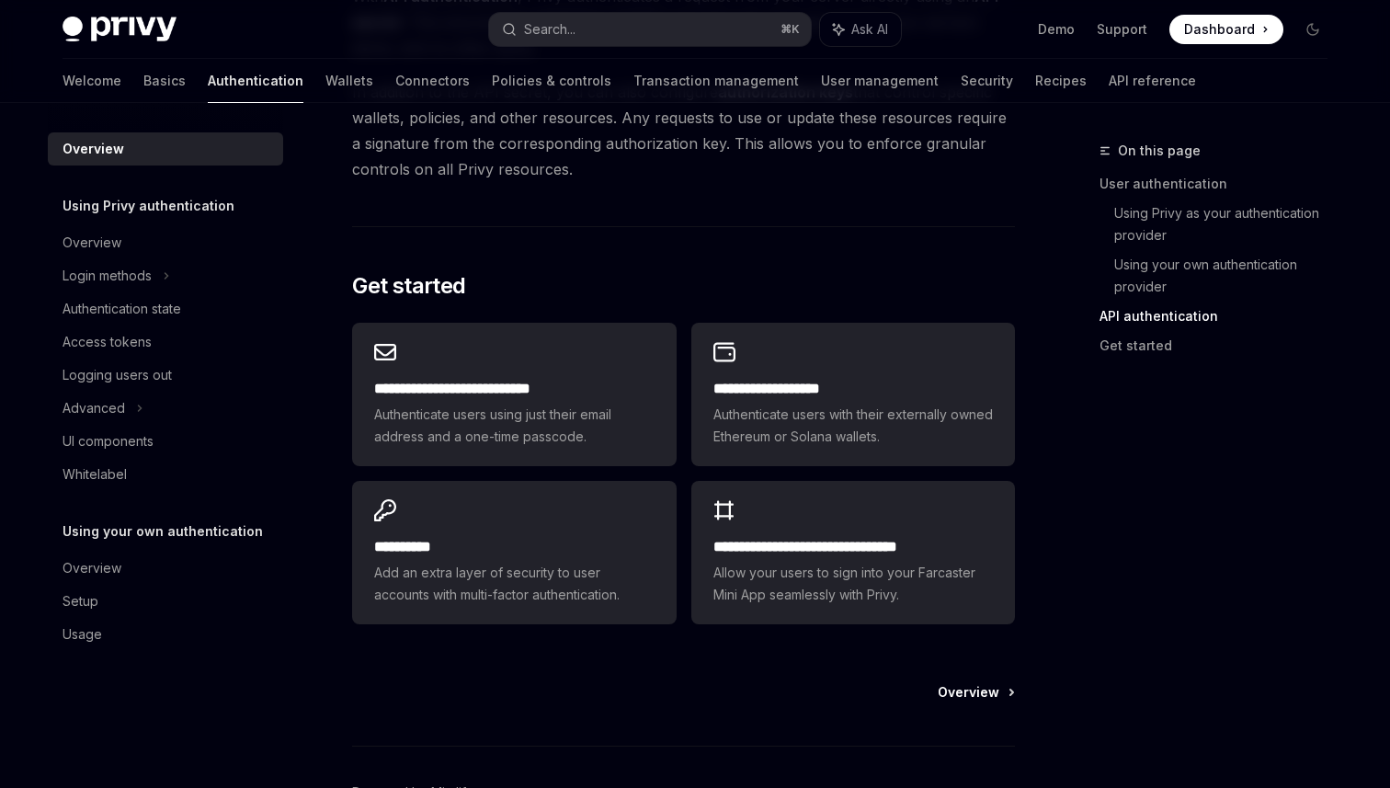
click at [972, 688] on span "Overview" at bounding box center [969, 692] width 62 height 18
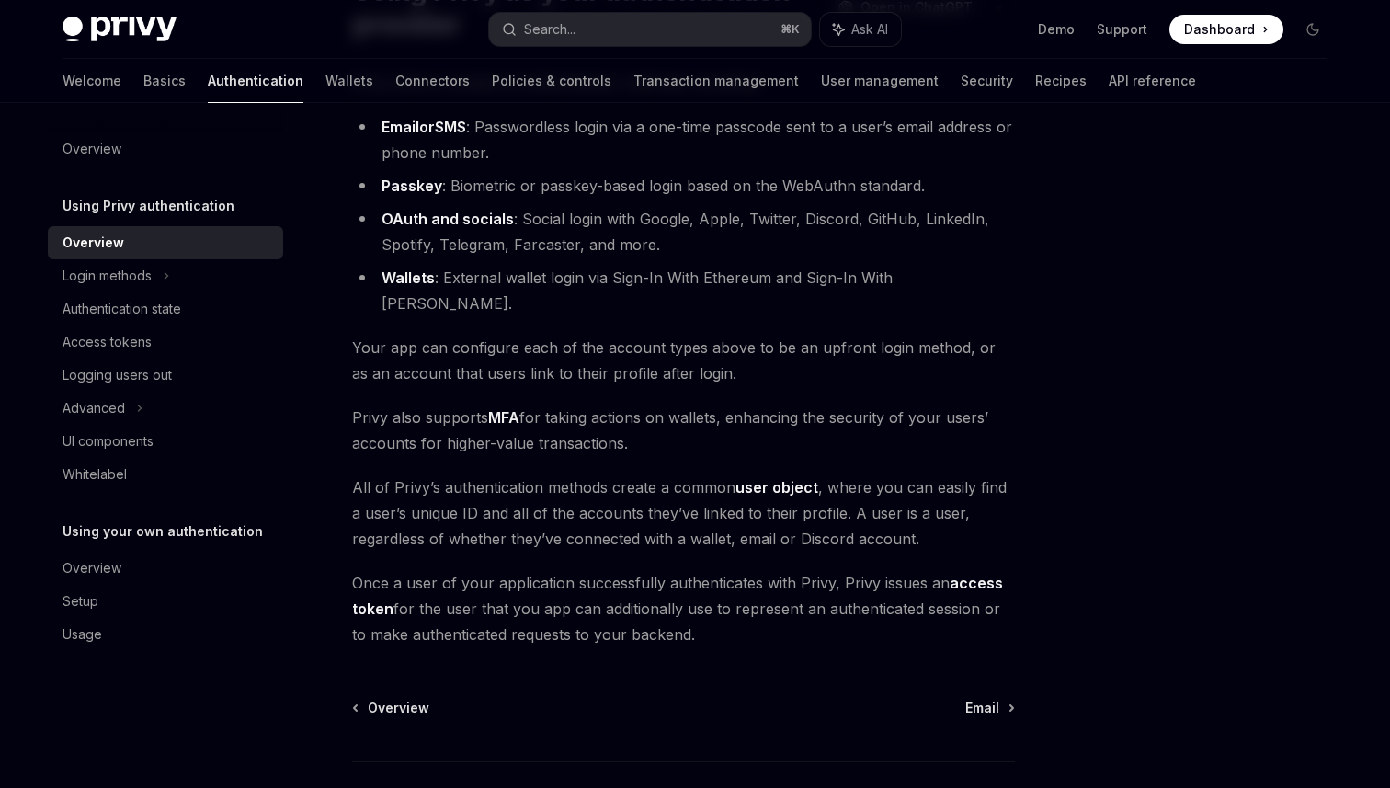
scroll to position [302, 0]
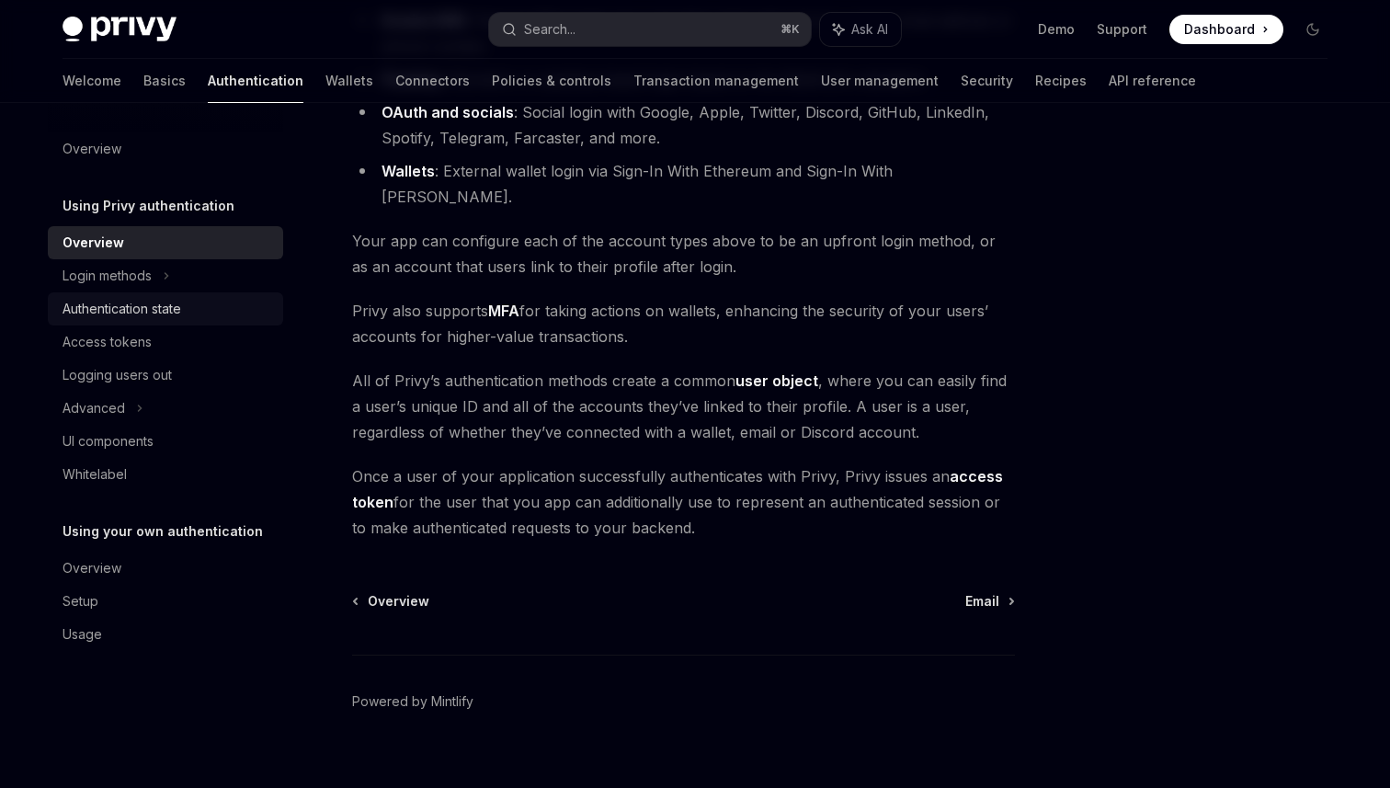
click at [140, 302] on div "Authentication state" at bounding box center [122, 309] width 119 height 22
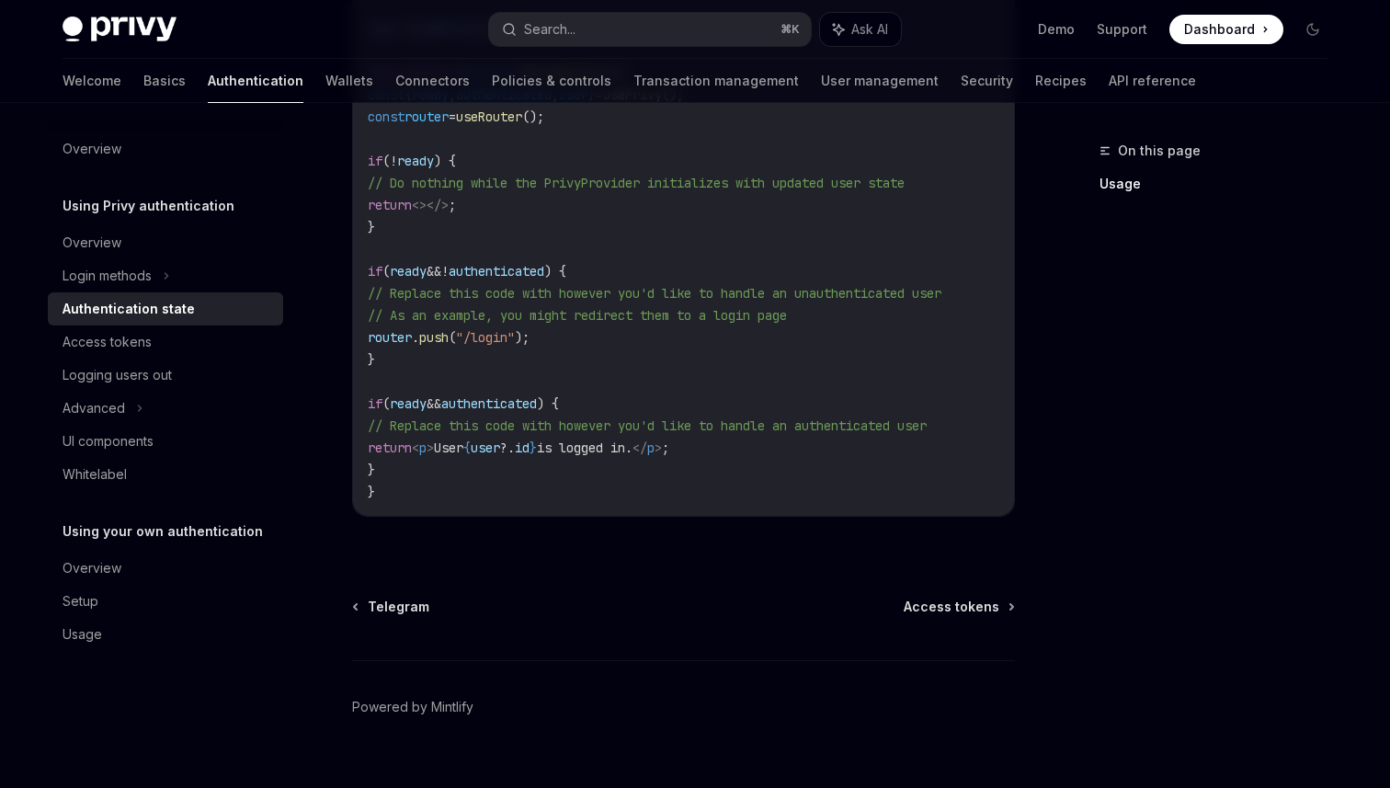
scroll to position [776, 0]
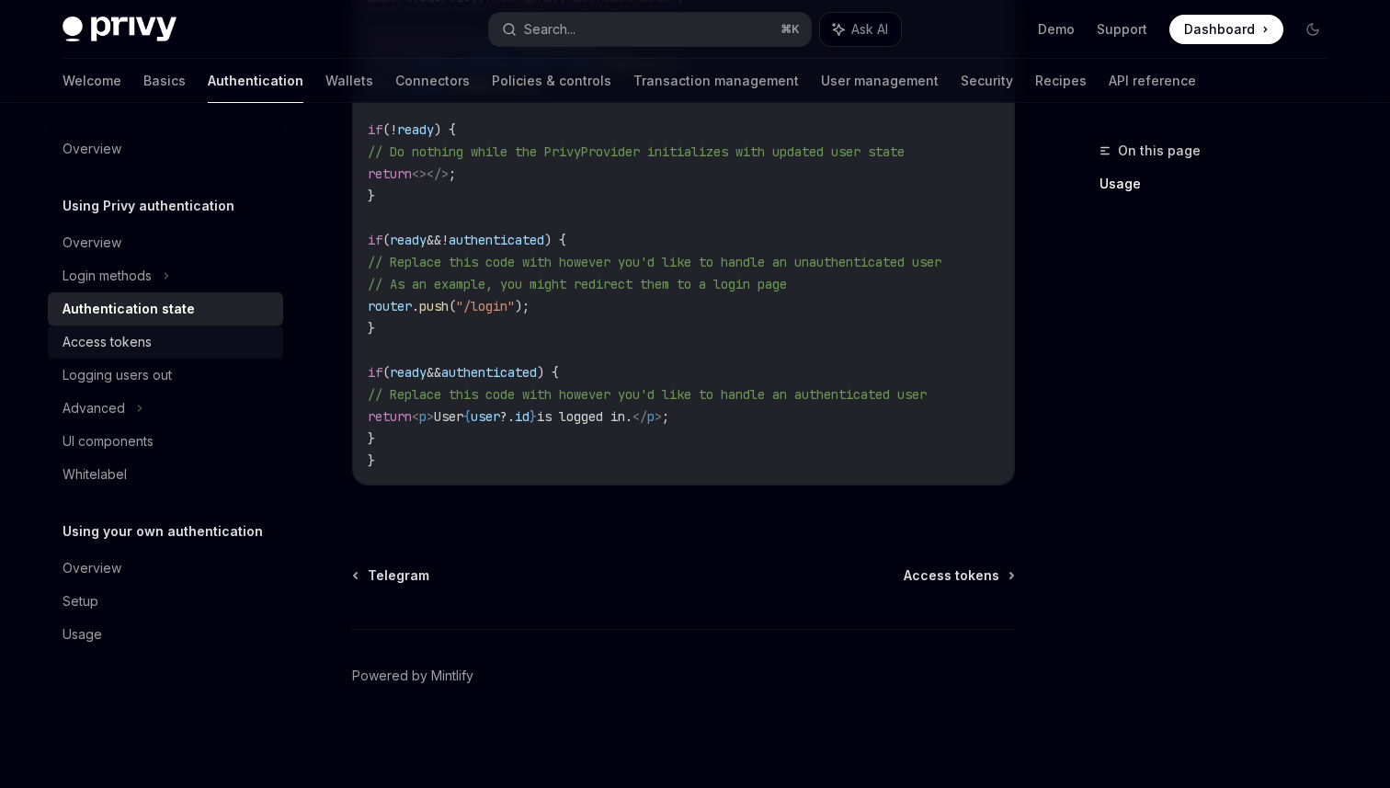
click at [139, 348] on div "Access tokens" at bounding box center [107, 342] width 89 height 22
type textarea "*"
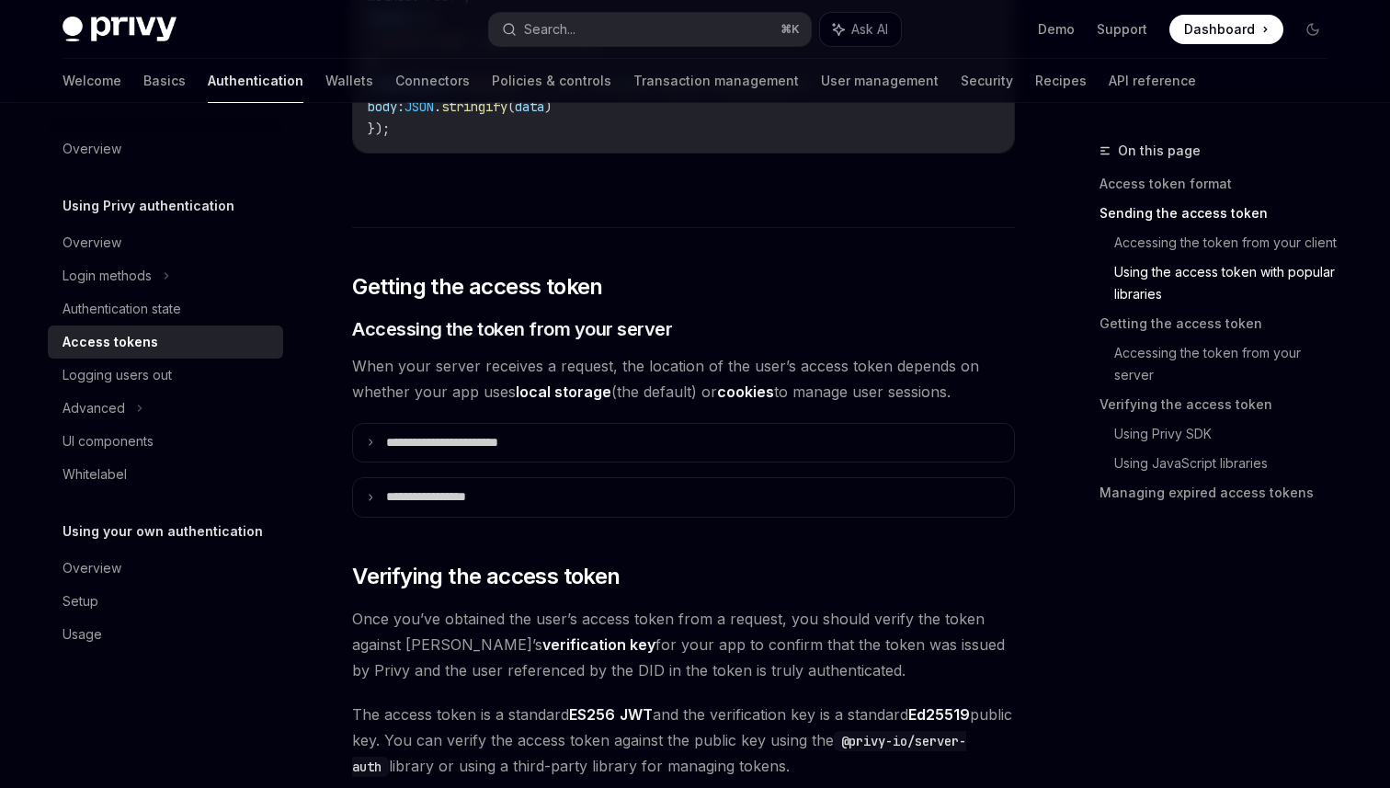
scroll to position [2221, 0]
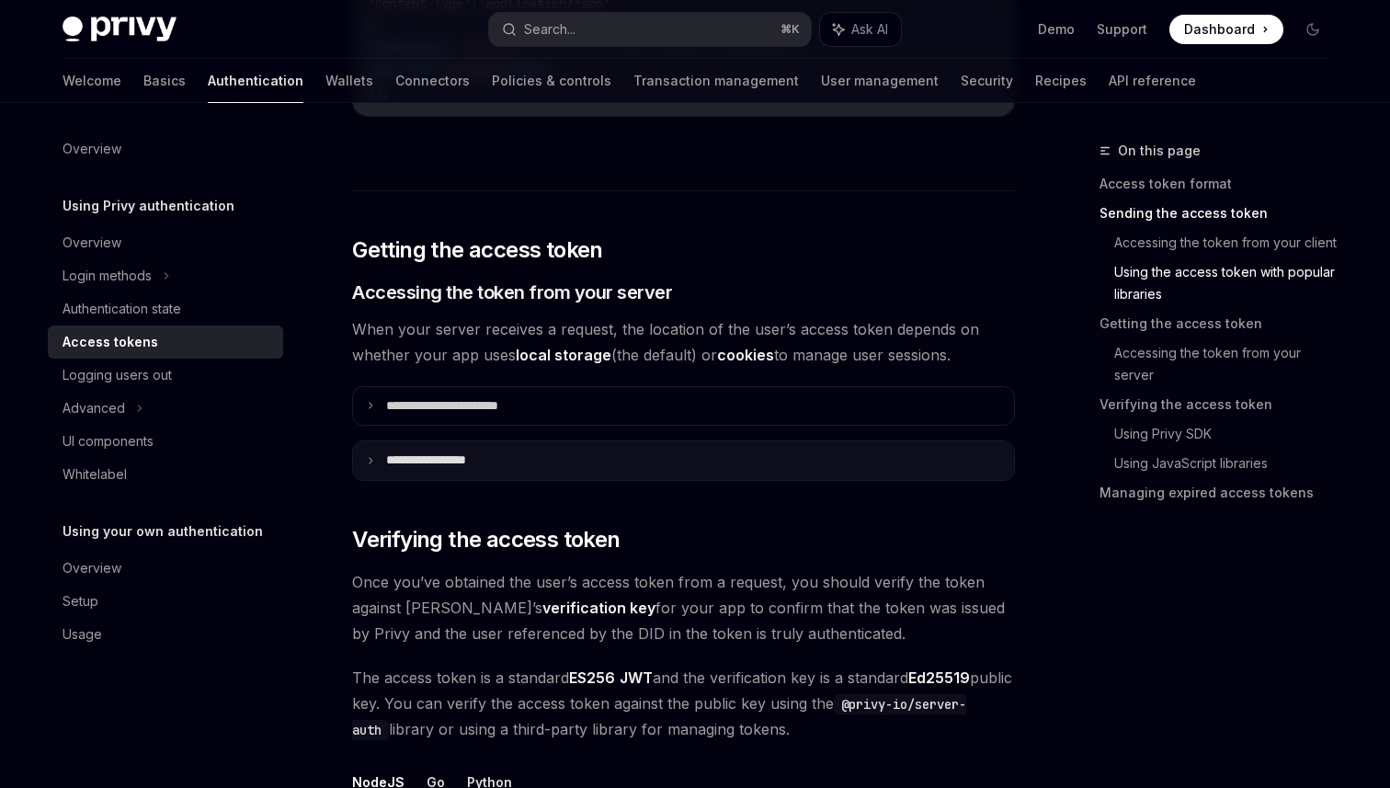
click at [370, 449] on summary "**********" at bounding box center [683, 460] width 661 height 39
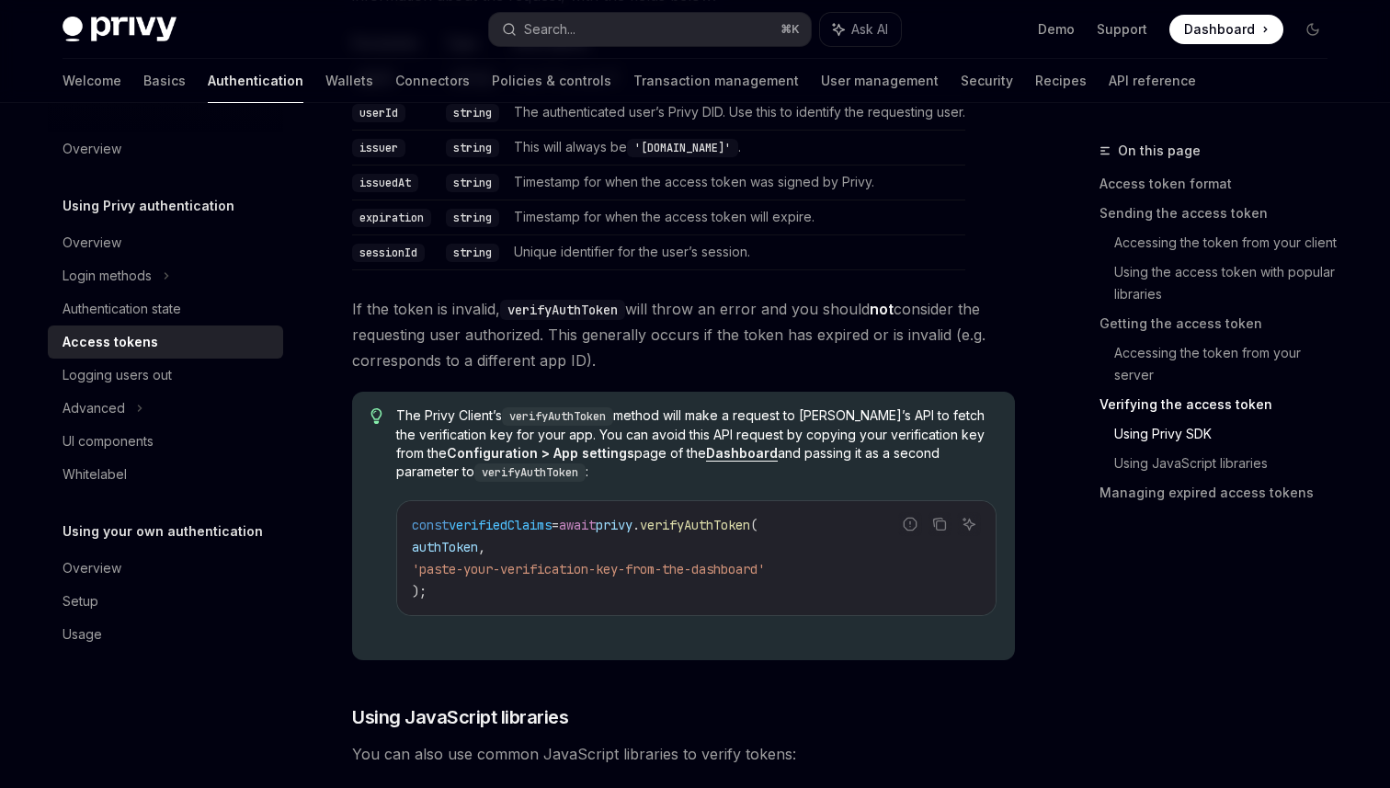
scroll to position [3753, 0]
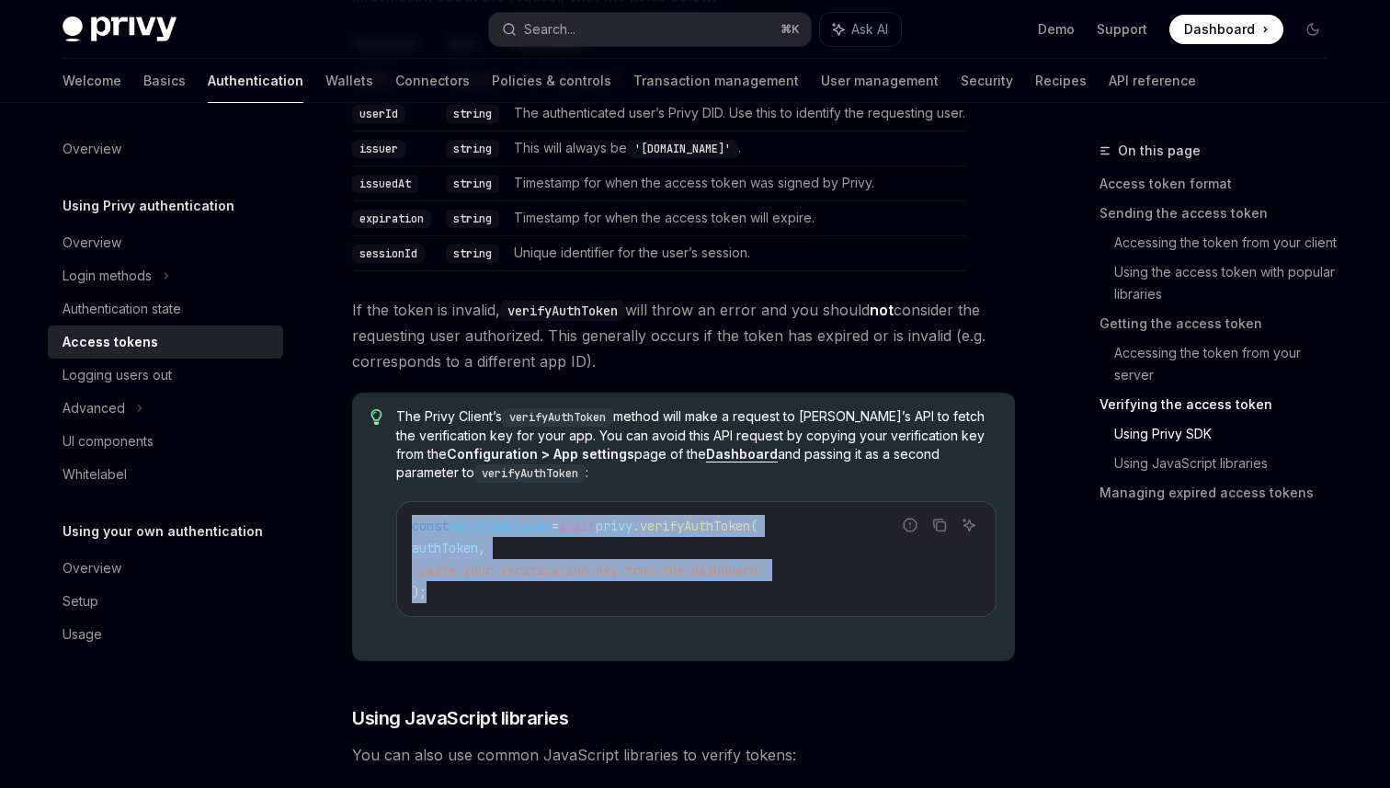
drag, startPoint x: 412, startPoint y: 526, endPoint x: 435, endPoint y: 586, distance: 64.0
click at [435, 586] on code "const verifiedClaims = await privy . verifyAuthToken ( authToken , 'paste-your-…" at bounding box center [696, 559] width 569 height 88
copy code "const verifiedClaims = await privy . verifyAuthToken ( authToken , 'paste-your-…"
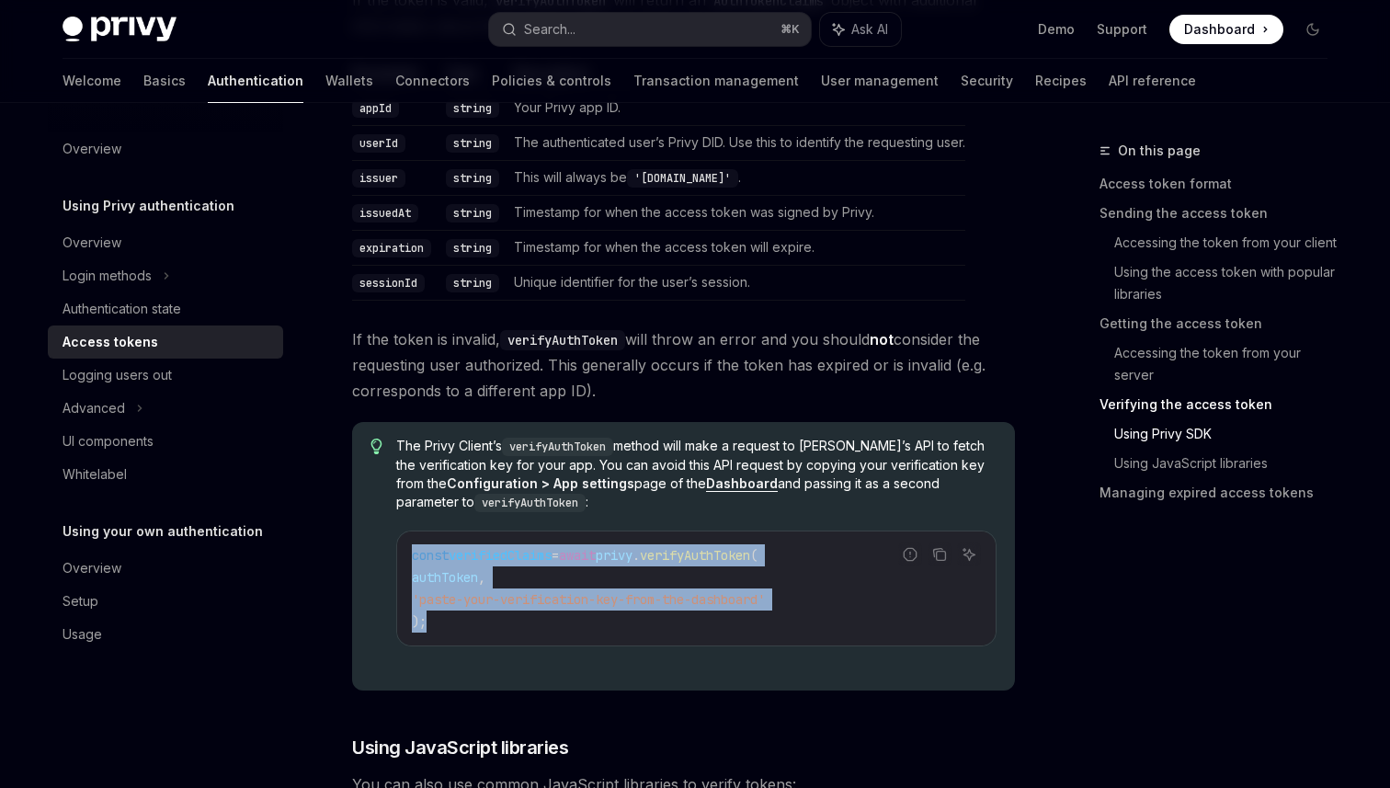
scroll to position [3722, 0]
click at [561, 32] on div "Search..." at bounding box center [549, 29] width 51 height 22
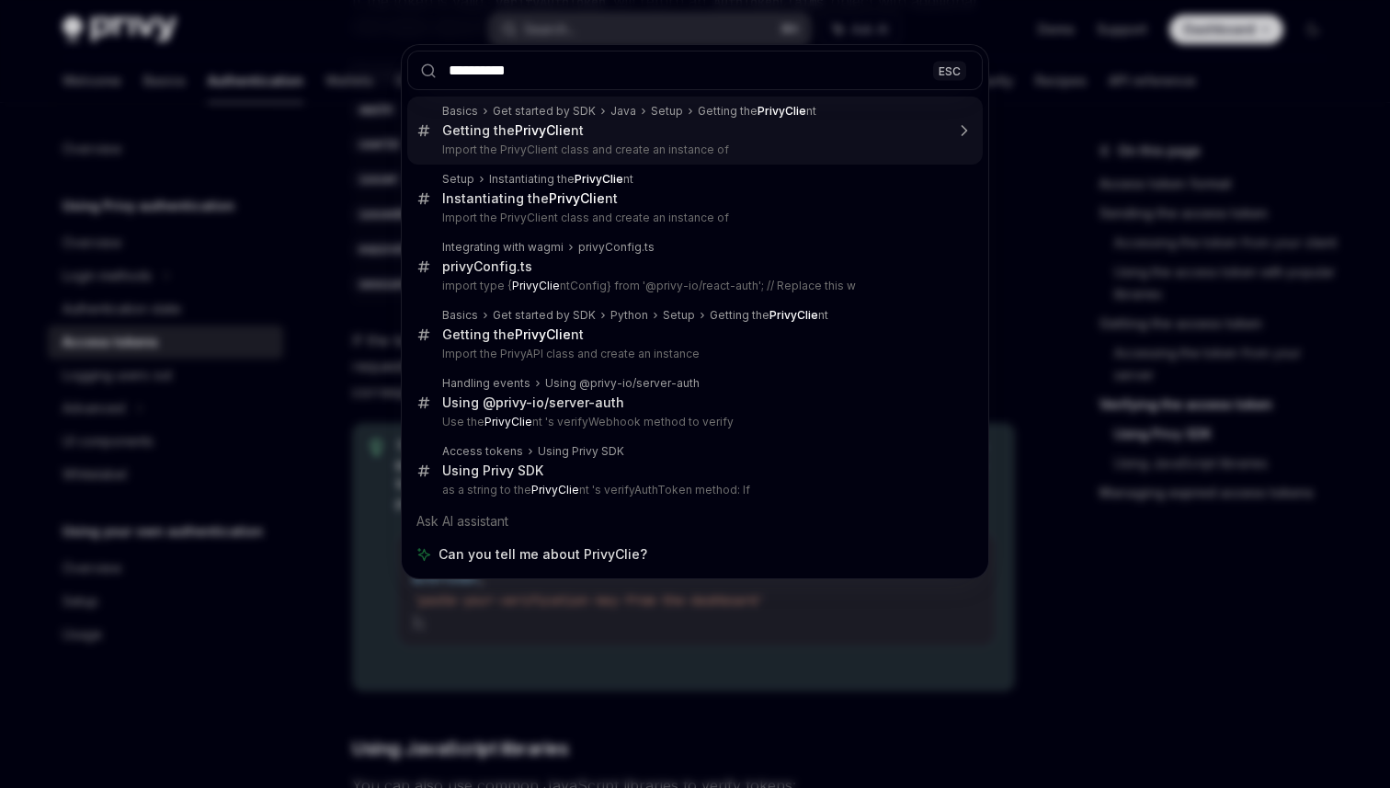
type input "**********"
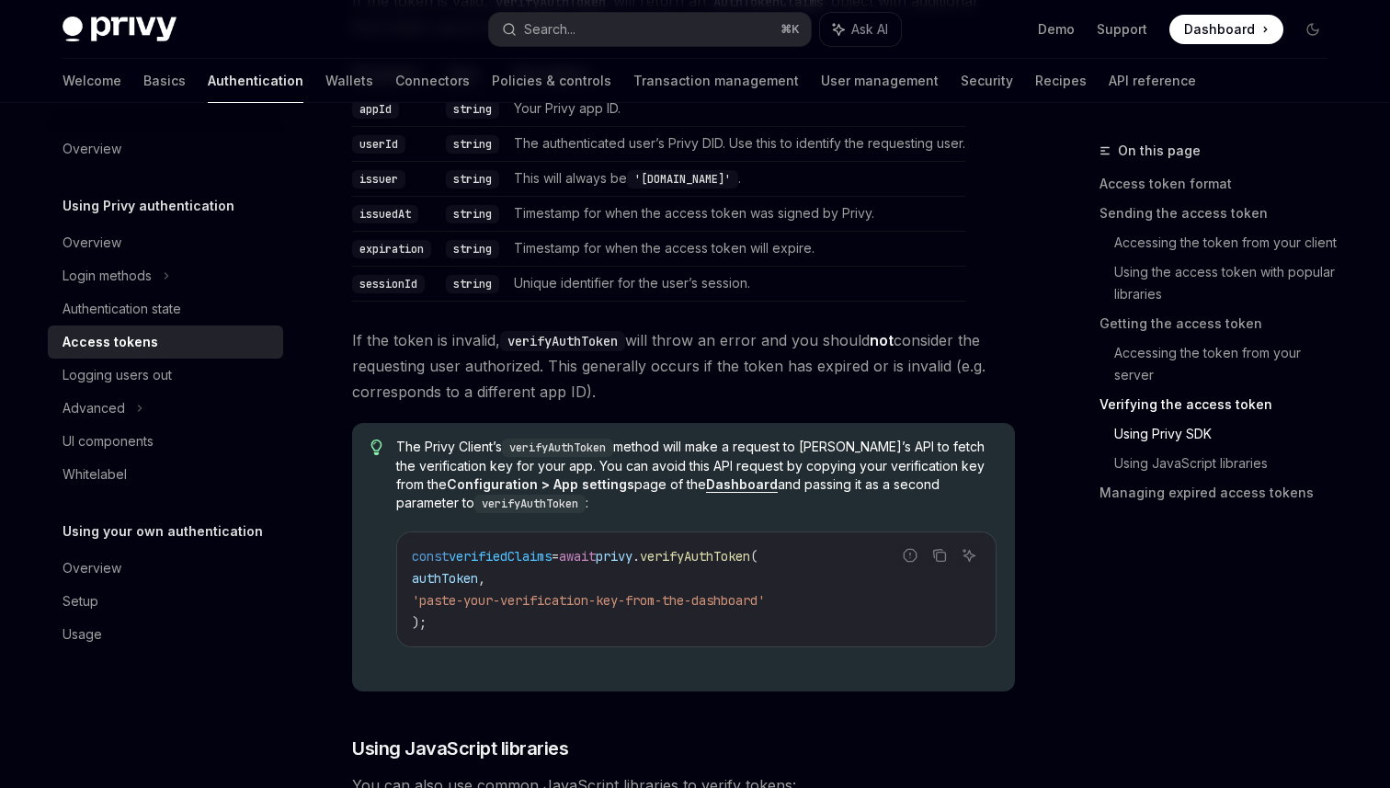
scroll to position [232, 0]
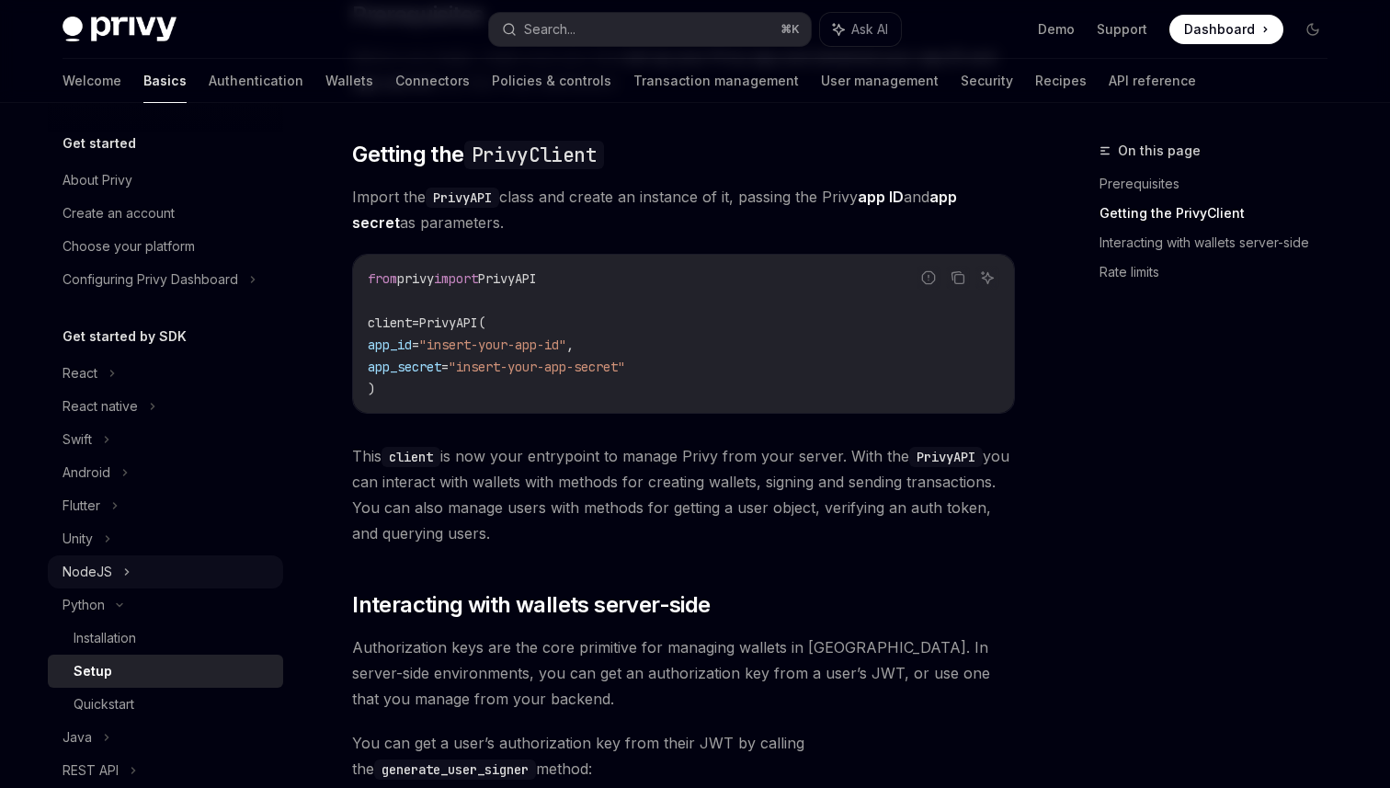
click at [93, 561] on div "NodeJS" at bounding box center [88, 572] width 50 height 22
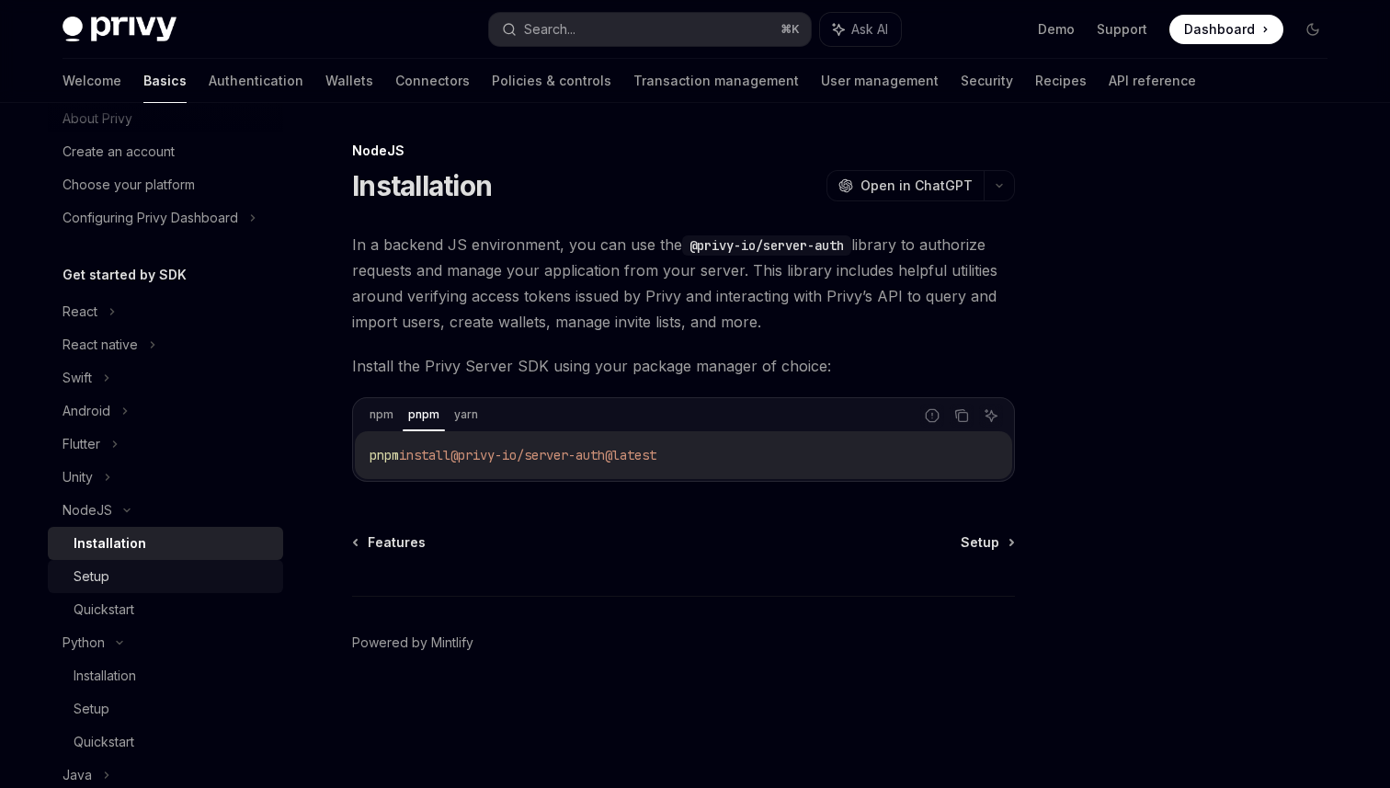
scroll to position [67, 0]
click at [97, 567] on div "Setup" at bounding box center [92, 571] width 36 height 22
type textarea "*"
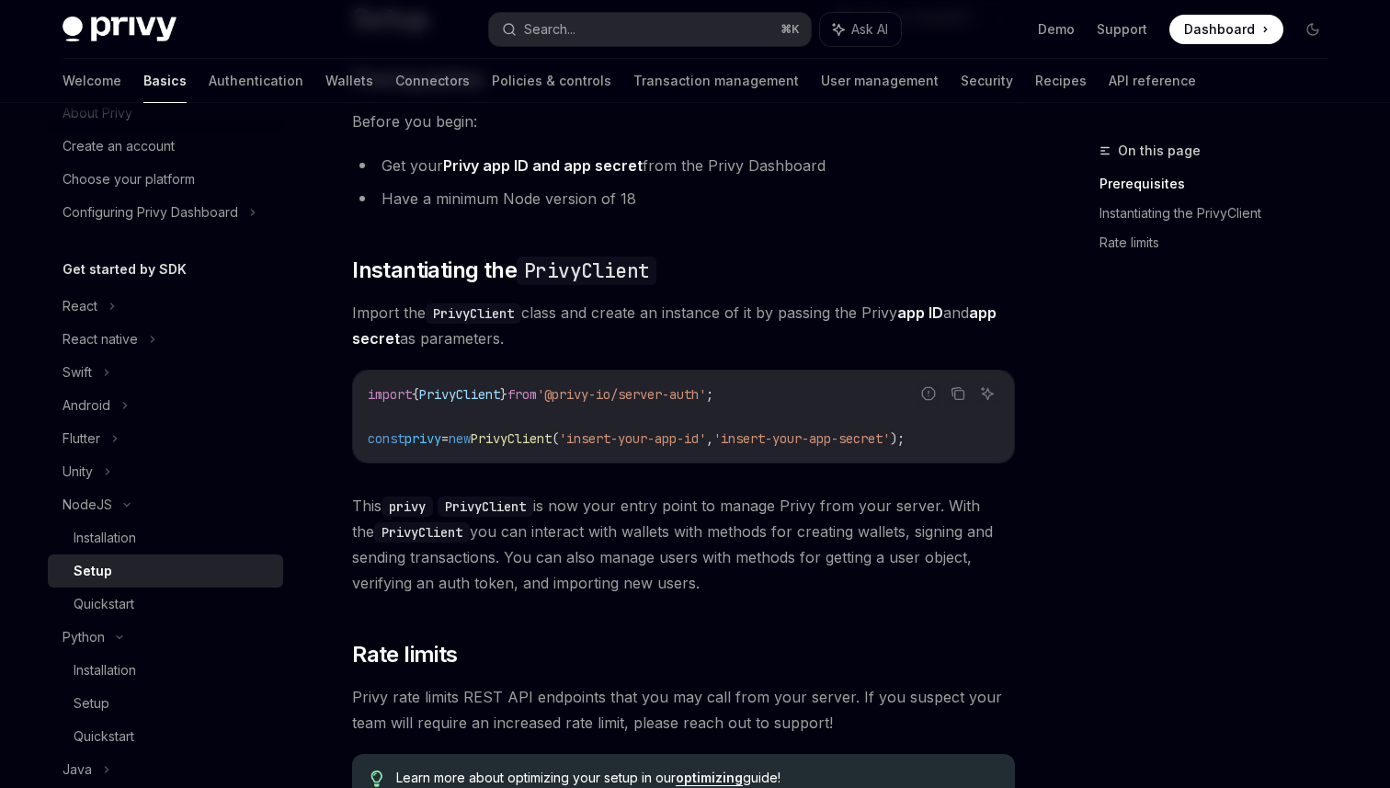
scroll to position [169, 0]
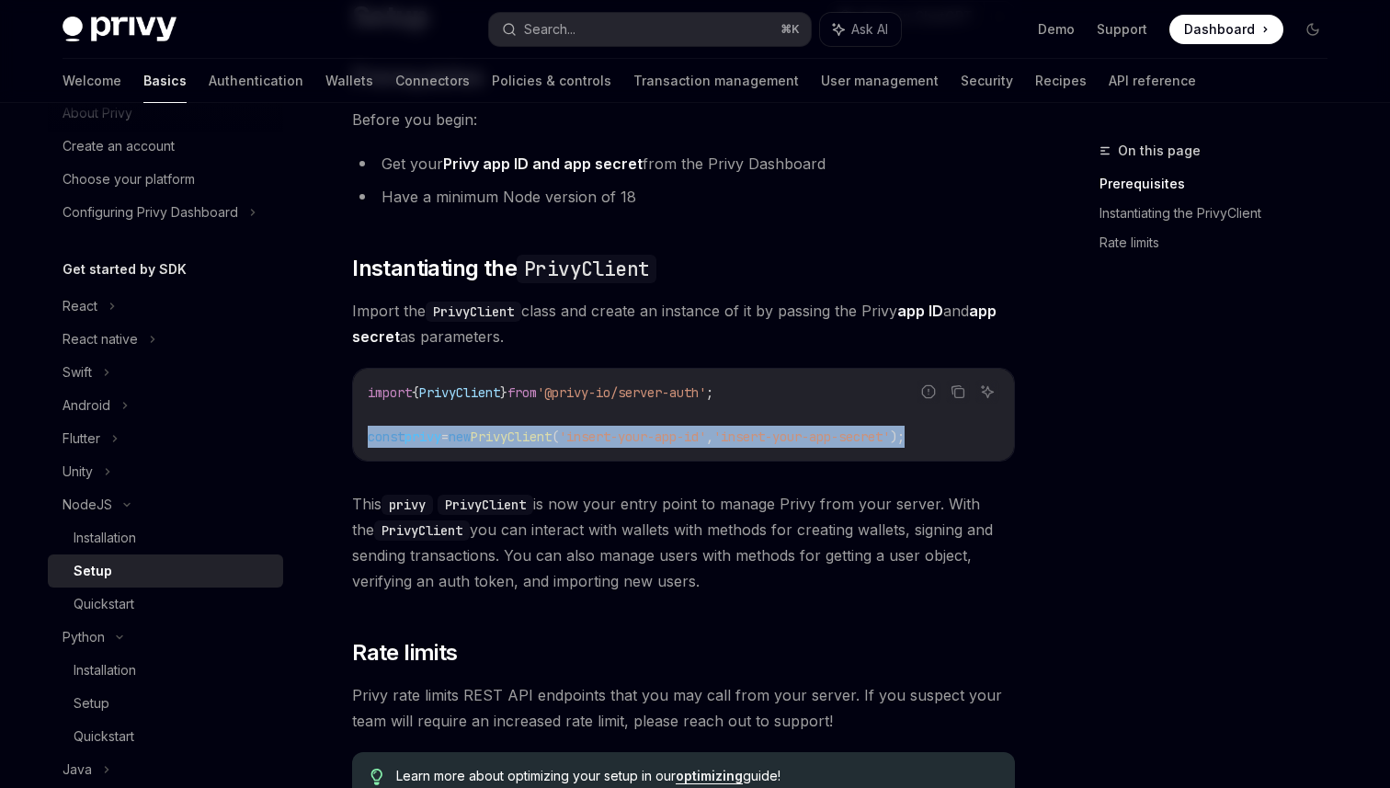
drag, startPoint x: 369, startPoint y: 438, endPoint x: 987, endPoint y: 435, distance: 617.9
click at [987, 435] on code "import { PrivyClient } from '@privy-io/server-auth' ; const privy = new PrivyCl…" at bounding box center [684, 415] width 632 height 66
copy span "const privy = new PrivyClient ( 'insert-your-app-id' , 'insert-your-app-secret'…"
